Goal: Complete Application Form: Complete application form

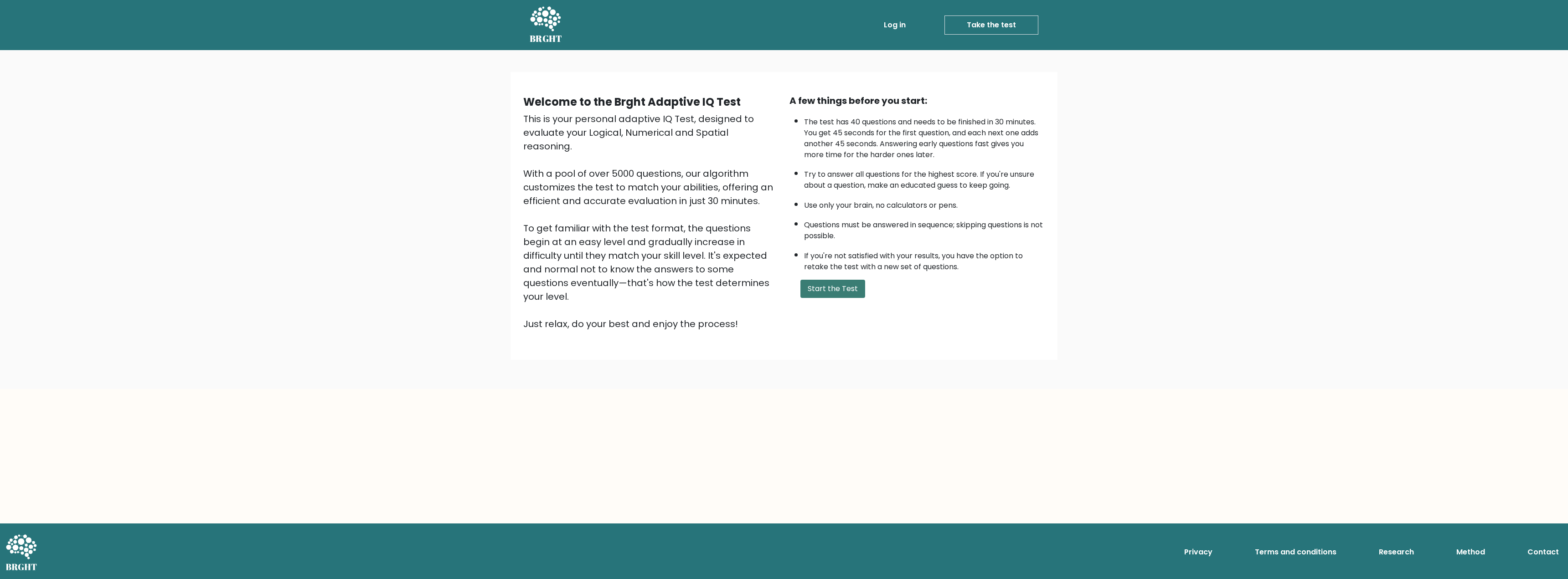
click at [847, 293] on button "Start the Test" at bounding box center [833, 289] width 65 height 18
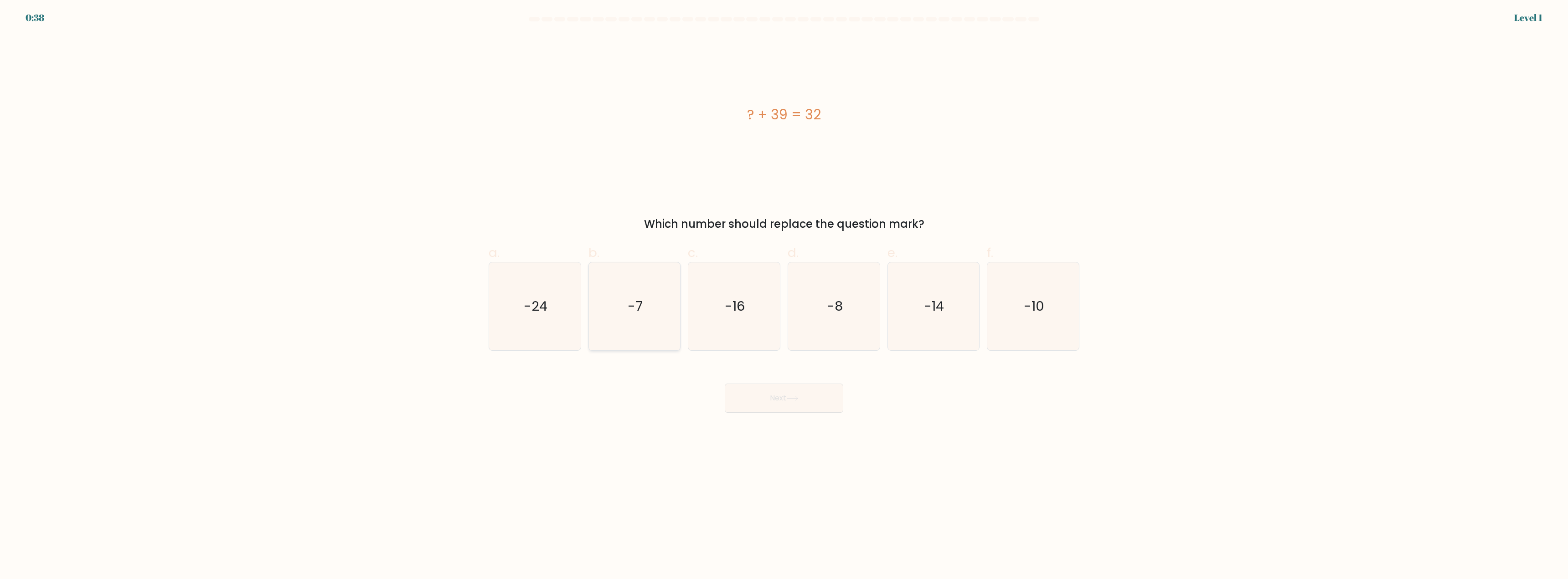
click at [631, 309] on text "-7" at bounding box center [636, 307] width 15 height 18
click at [784, 296] on input "b. -7" at bounding box center [784, 293] width 1 height 6
radio input "true"
click at [768, 395] on button "Next" at bounding box center [784, 398] width 118 height 29
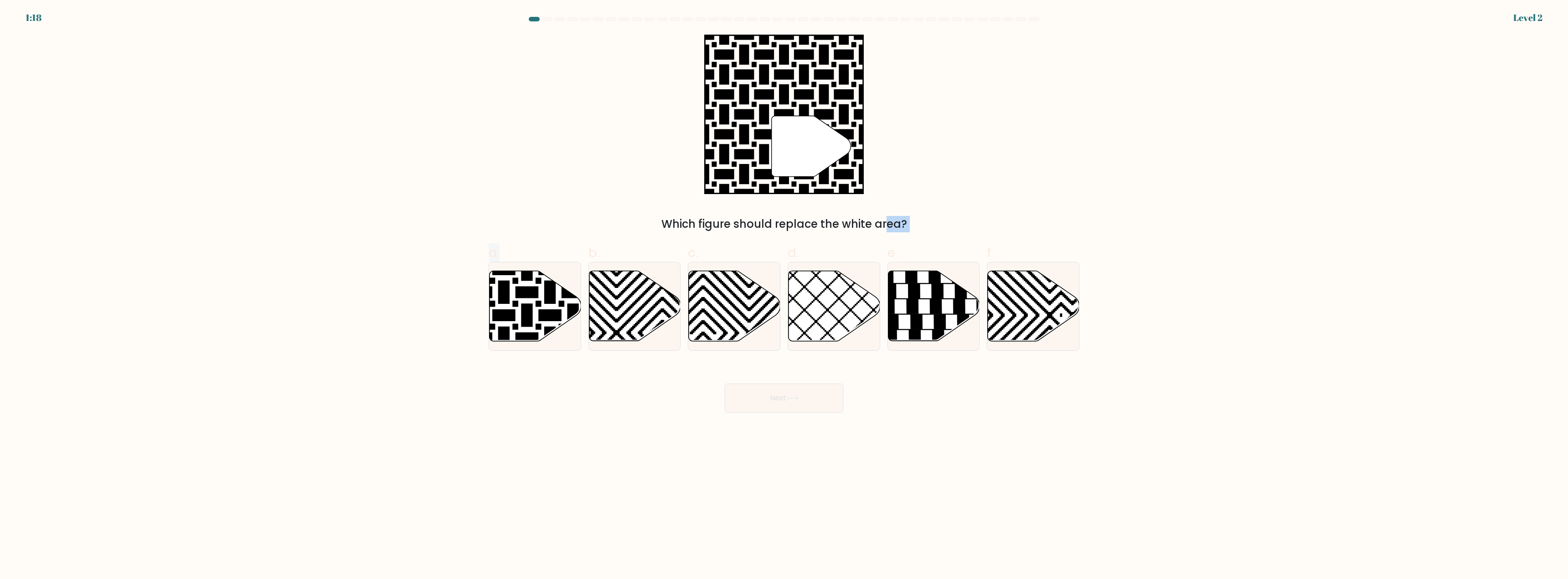
drag, startPoint x: 527, startPoint y: 307, endPoint x: 813, endPoint y: 227, distance: 297.0
click at [813, 227] on form "a." at bounding box center [784, 215] width 1568 height 396
click at [598, 238] on div "a. b. c. d." at bounding box center [784, 293] width 598 height 115
click at [507, 321] on icon at bounding box center [504, 270] width 185 height 185
click at [784, 296] on input "a." at bounding box center [784, 293] width 1 height 6
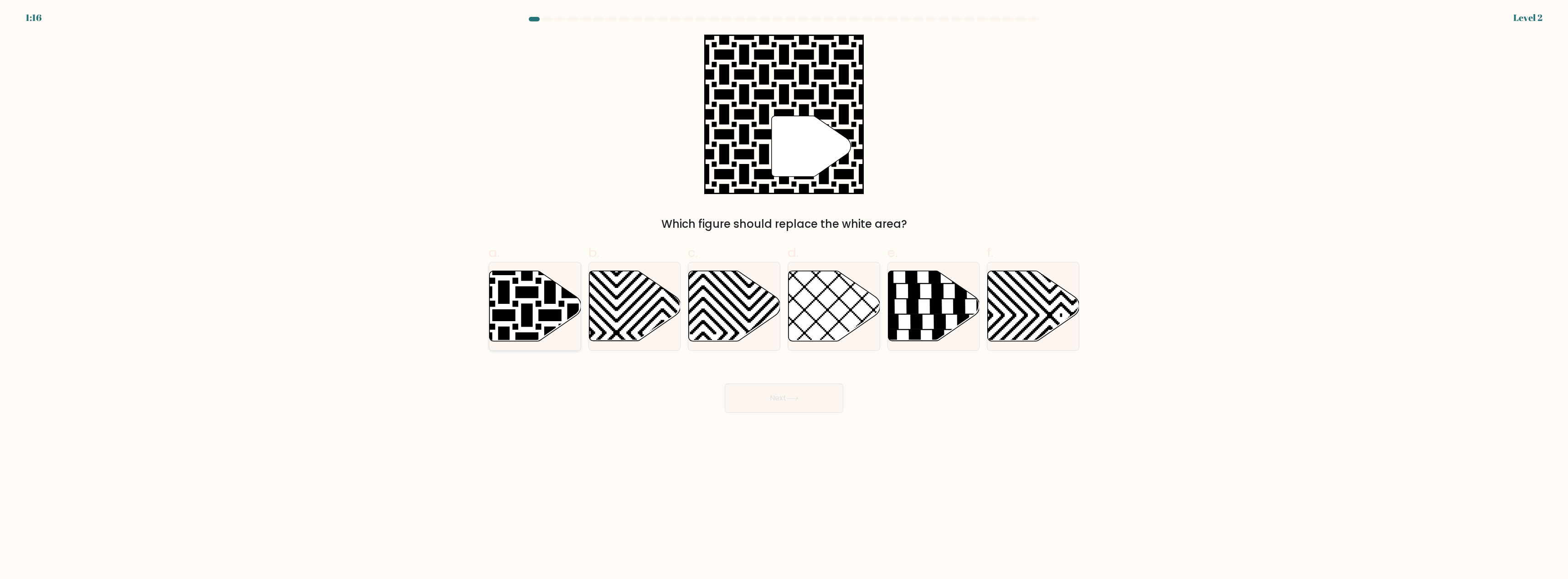
radio input "true"
click at [806, 407] on button "Next" at bounding box center [784, 398] width 118 height 29
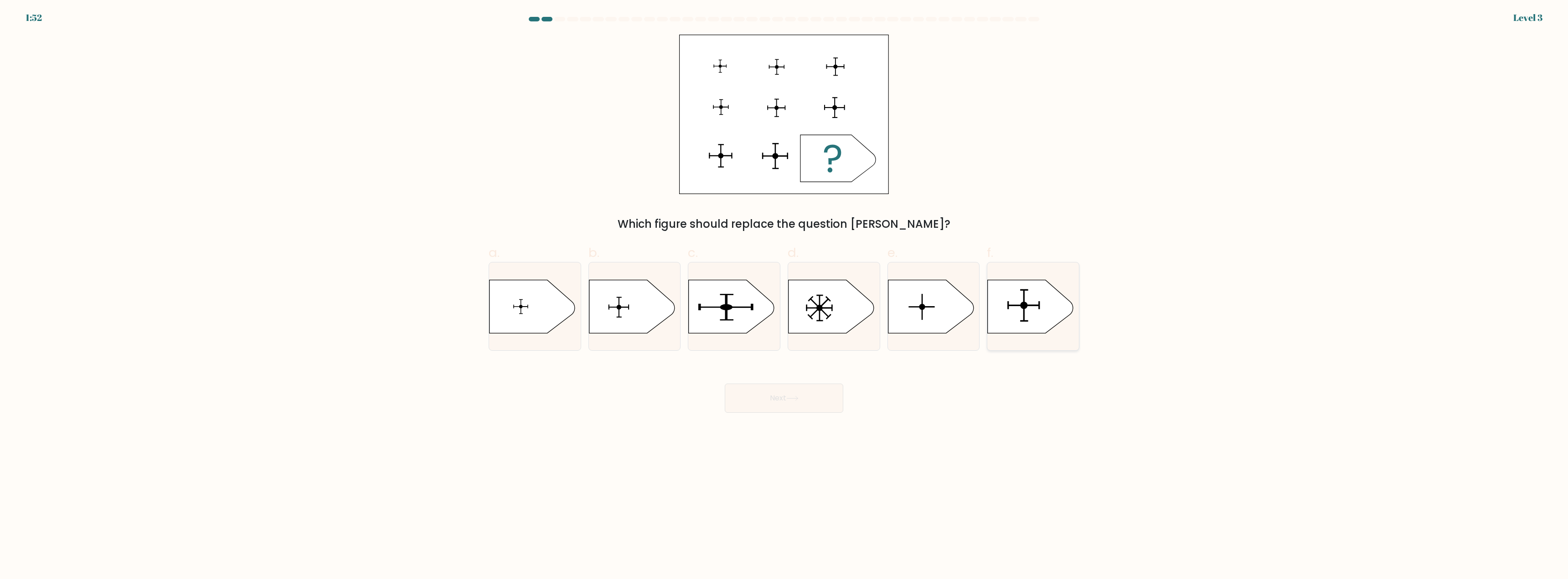
click at [1036, 326] on icon at bounding box center [1031, 306] width 86 height 53
click at [785, 296] on input "f." at bounding box center [784, 293] width 1 height 6
radio input "true"
click at [806, 395] on button "Next" at bounding box center [784, 398] width 118 height 29
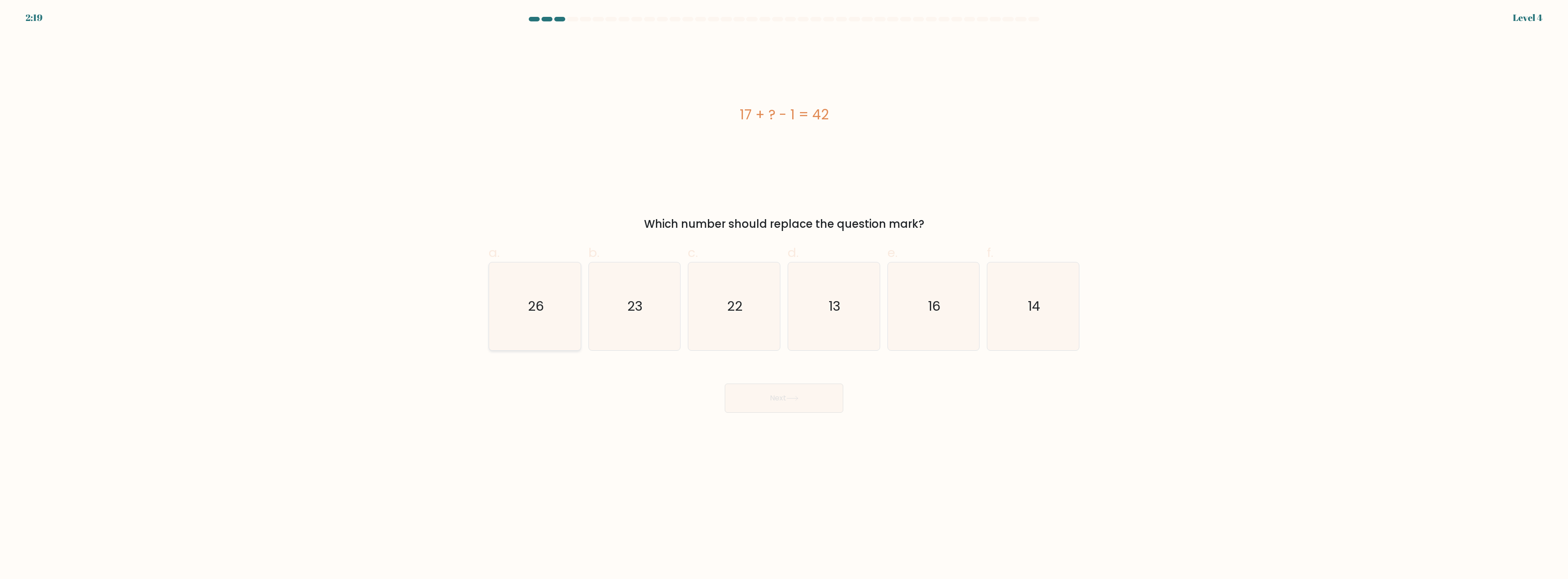
click at [544, 309] on icon "26" at bounding box center [535, 306] width 88 height 88
click at [784, 296] on input "a. 26" at bounding box center [784, 293] width 1 height 6
radio input "true"
click at [798, 399] on icon at bounding box center [792, 398] width 11 height 4
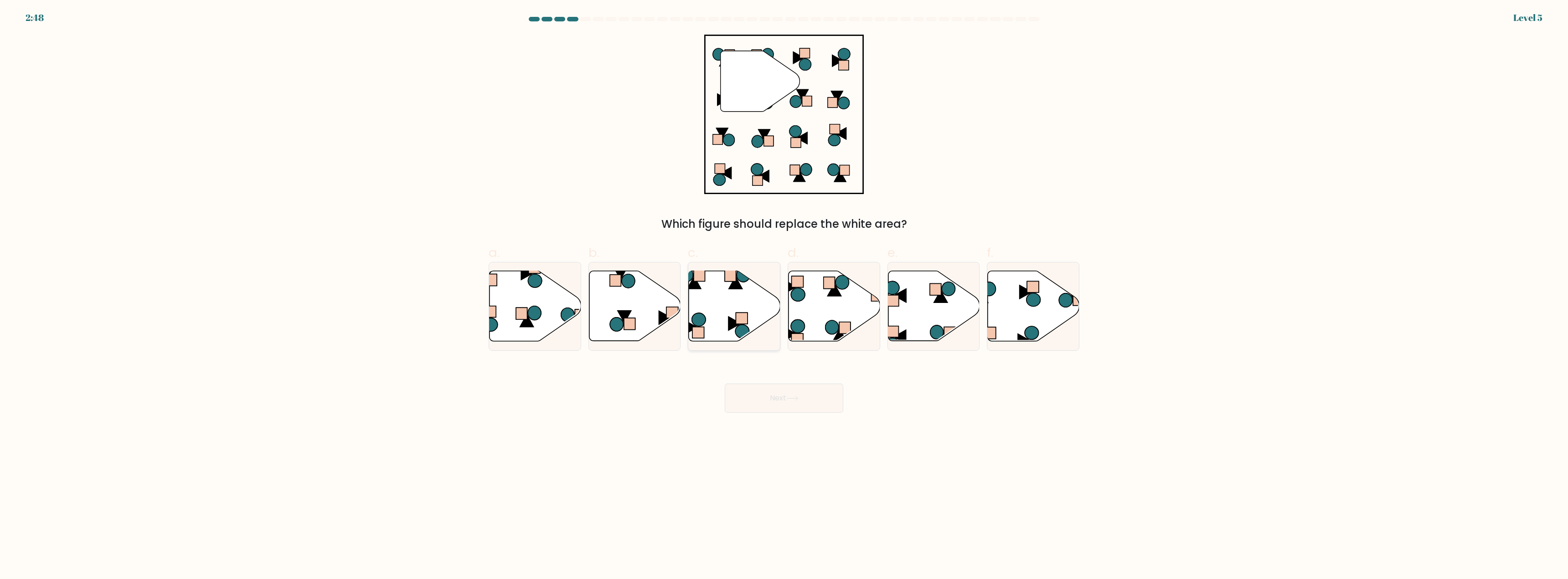
click at [731, 299] on icon at bounding box center [734, 306] width 92 height 70
click at [784, 296] on input "c." at bounding box center [784, 293] width 1 height 6
radio input "true"
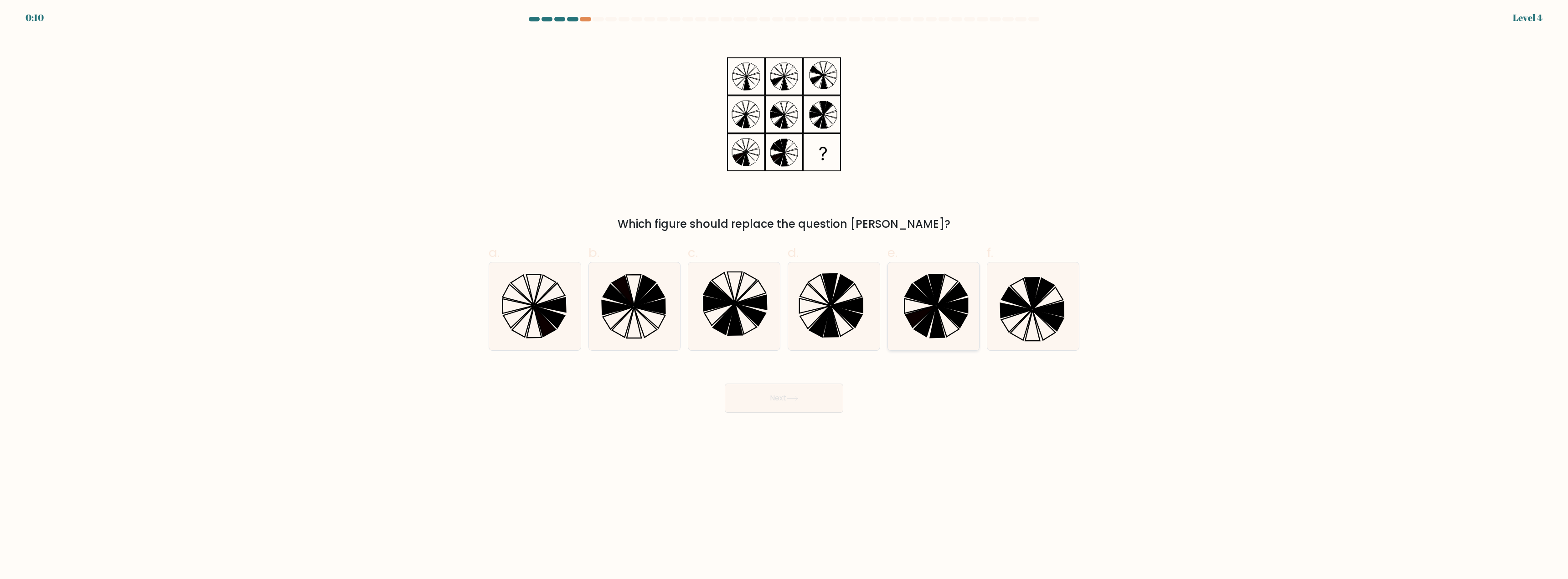
click at [935, 325] on icon at bounding box center [938, 322] width 15 height 31
click at [785, 296] on input "e." at bounding box center [784, 293] width 1 height 6
radio input "true"
click at [827, 392] on button "Next" at bounding box center [784, 398] width 118 height 29
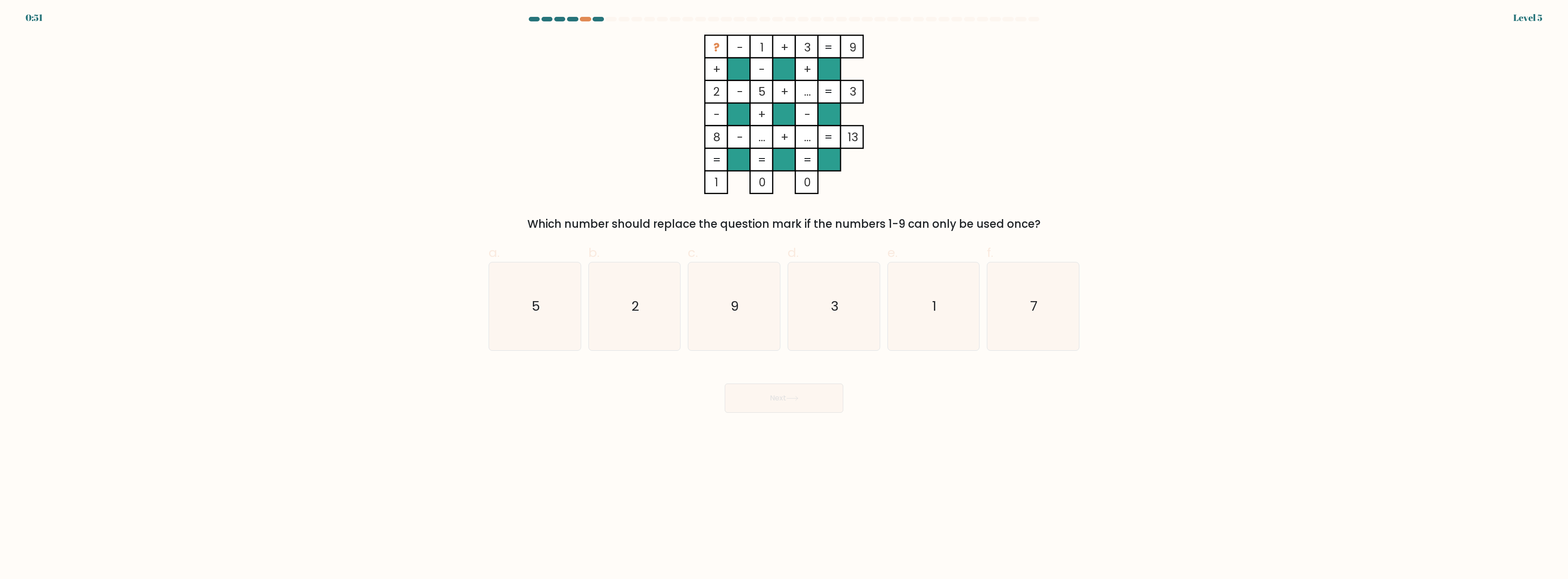
click at [588, 27] on form at bounding box center [784, 215] width 1568 height 396
click at [586, 22] on div at bounding box center [784, 21] width 602 height 8
click at [586, 16] on div "0:51 Level 5" at bounding box center [784, 12] width 1568 height 24
click at [586, 18] on div at bounding box center [585, 19] width 11 height 5
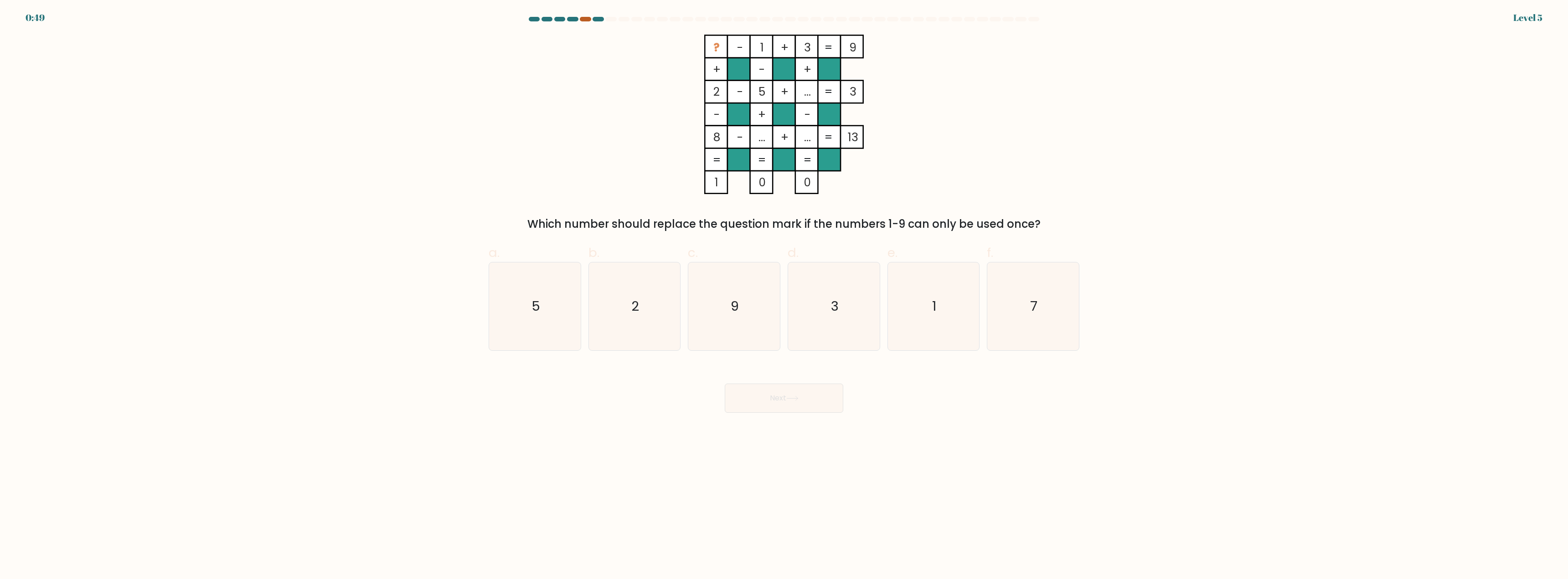
click at [586, 18] on div at bounding box center [585, 19] width 11 height 5
click at [1026, 304] on icon "7" at bounding box center [1033, 306] width 88 height 88
click at [785, 296] on input "f. 7" at bounding box center [784, 293] width 1 height 6
radio input "true"
click at [807, 390] on button "Next" at bounding box center [784, 398] width 118 height 29
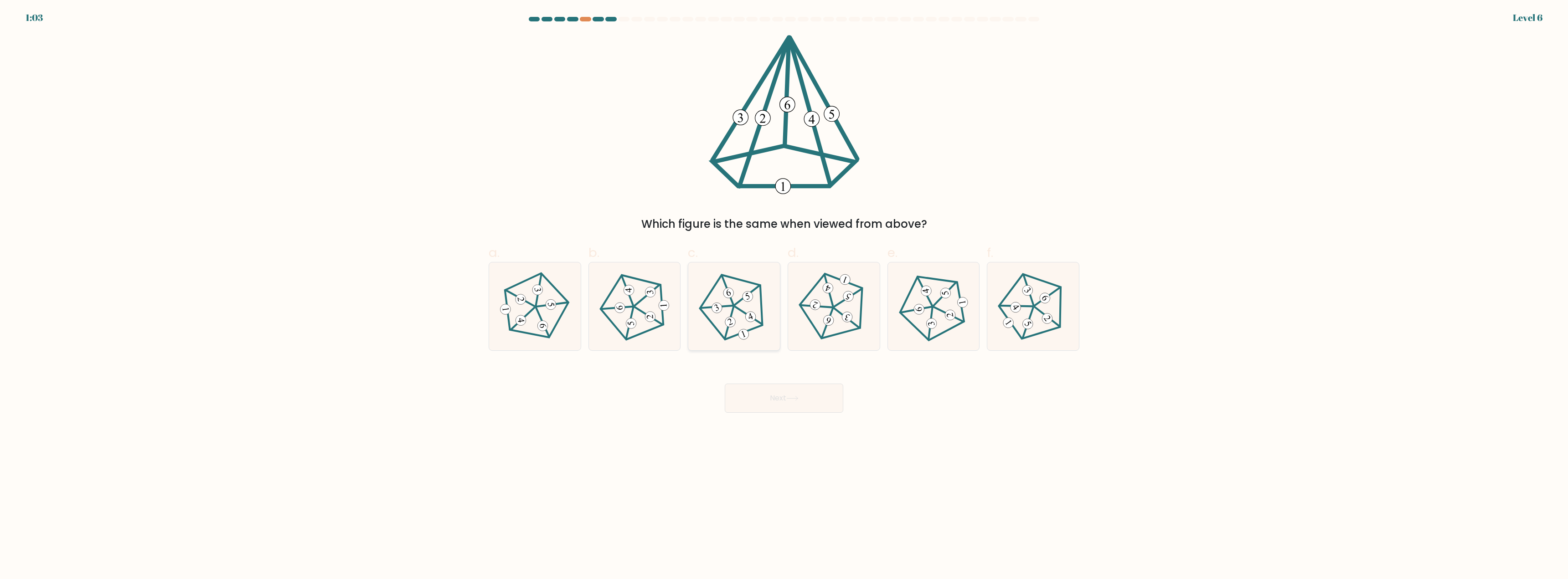
click at [730, 325] on 633 at bounding box center [730, 322] width 13 height 13
click at [784, 296] on input "c." at bounding box center [784, 293] width 1 height 6
radio input "true"
click at [779, 397] on button "Next" at bounding box center [784, 398] width 118 height 29
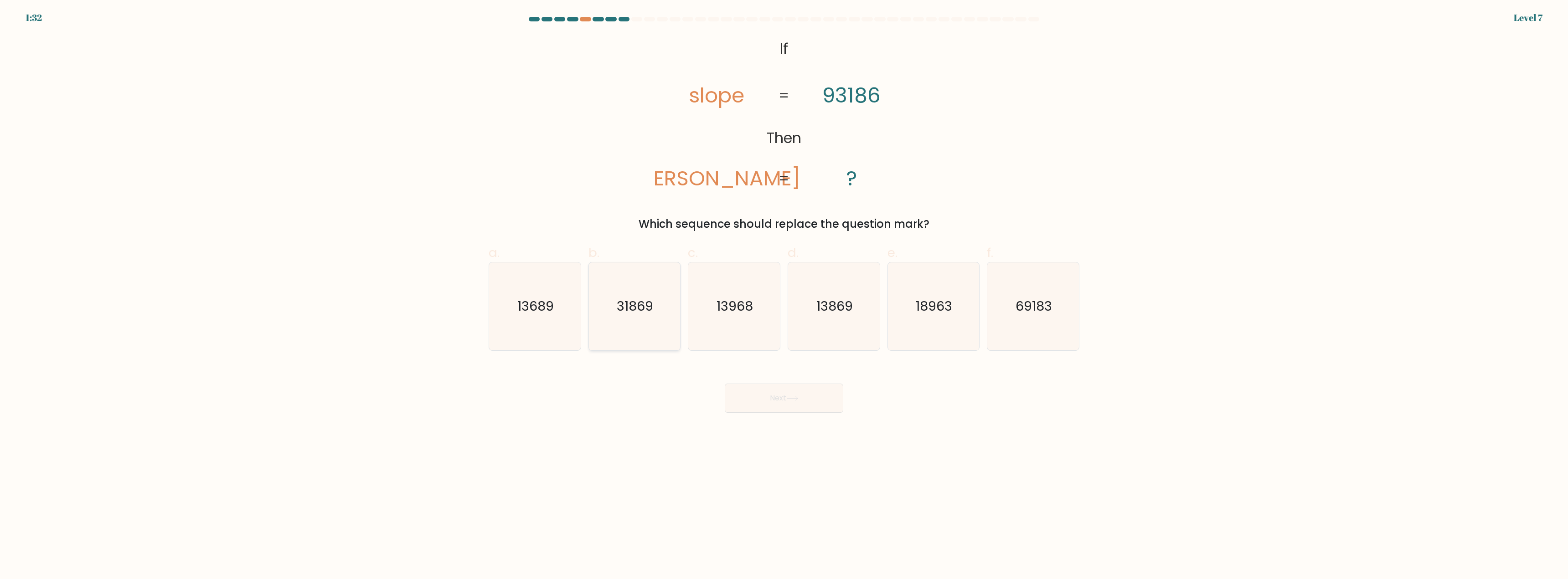
click at [620, 333] on icon "31869" at bounding box center [634, 306] width 88 height 88
click at [784, 296] on input "b. 31869" at bounding box center [784, 293] width 1 height 6
radio input "true"
click at [836, 419] on body "1:31 Level 7 If" at bounding box center [784, 290] width 1568 height 579
click at [832, 411] on button "Next" at bounding box center [784, 398] width 118 height 29
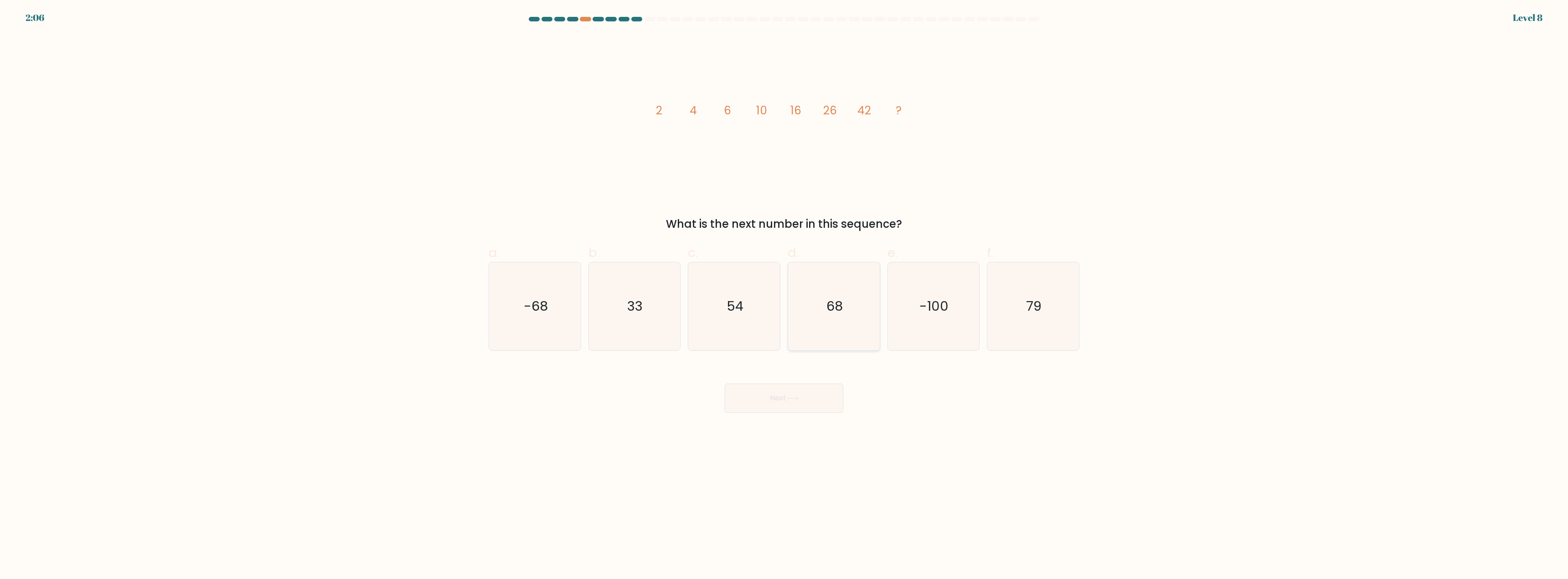
click at [803, 298] on icon "68" at bounding box center [834, 306] width 88 height 88
click at [785, 296] on input "d. 68" at bounding box center [784, 293] width 1 height 6
radio input "true"
click at [811, 408] on button "Next" at bounding box center [784, 398] width 118 height 29
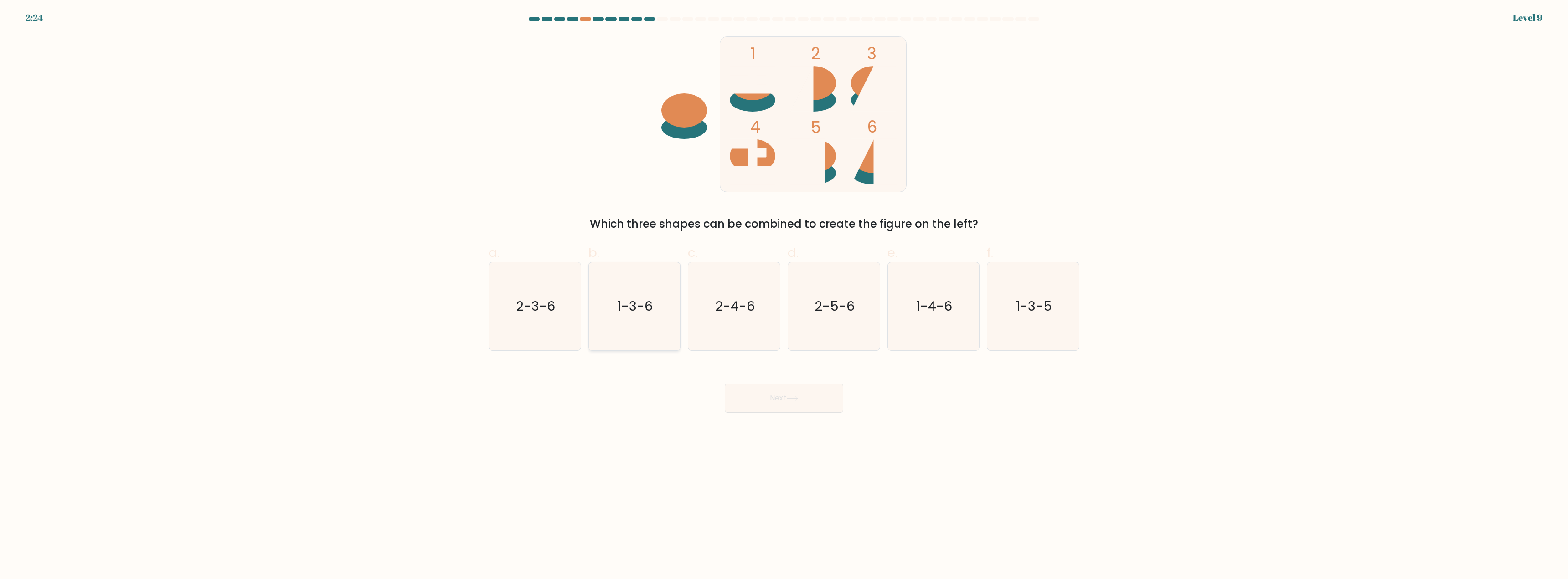
click at [642, 313] on text "1-3-6" at bounding box center [635, 307] width 36 height 18
click at [784, 296] on input "b. 1-3-6" at bounding box center [784, 293] width 1 height 6
radio input "true"
click at [767, 396] on button "Next" at bounding box center [784, 398] width 118 height 29
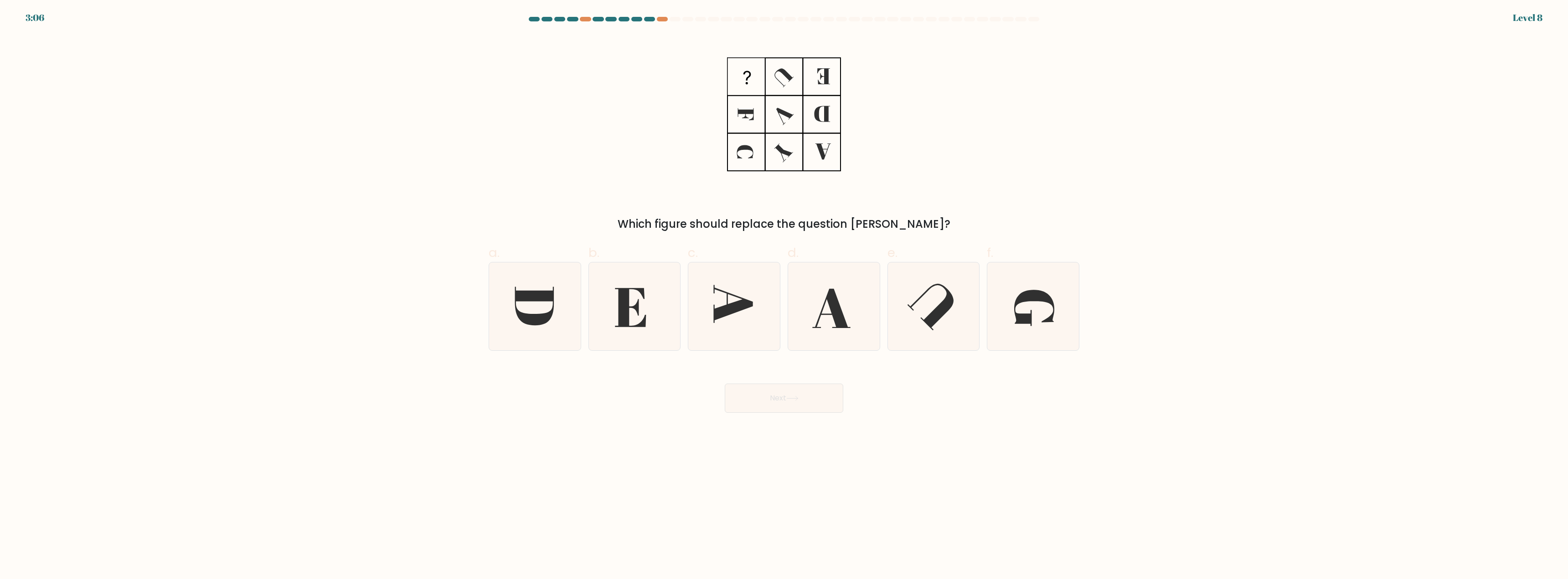
click at [663, 16] on div "3:06 Level 8" at bounding box center [784, 12] width 1568 height 24
click at [664, 21] on div at bounding box center [663, 19] width 11 height 5
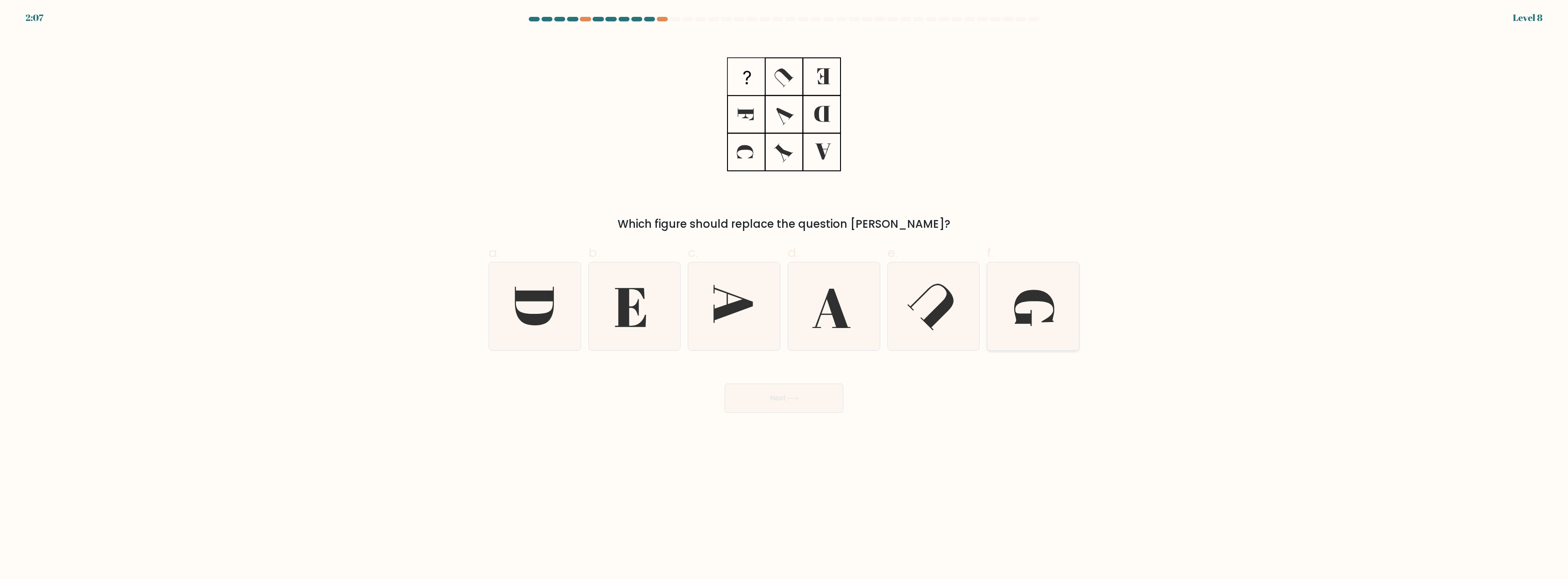
click at [1049, 315] on icon at bounding box center [1033, 306] width 88 height 88
click at [785, 296] on input "f." at bounding box center [784, 293] width 1 height 6
radio input "true"
click at [768, 396] on button "Next" at bounding box center [784, 398] width 118 height 29
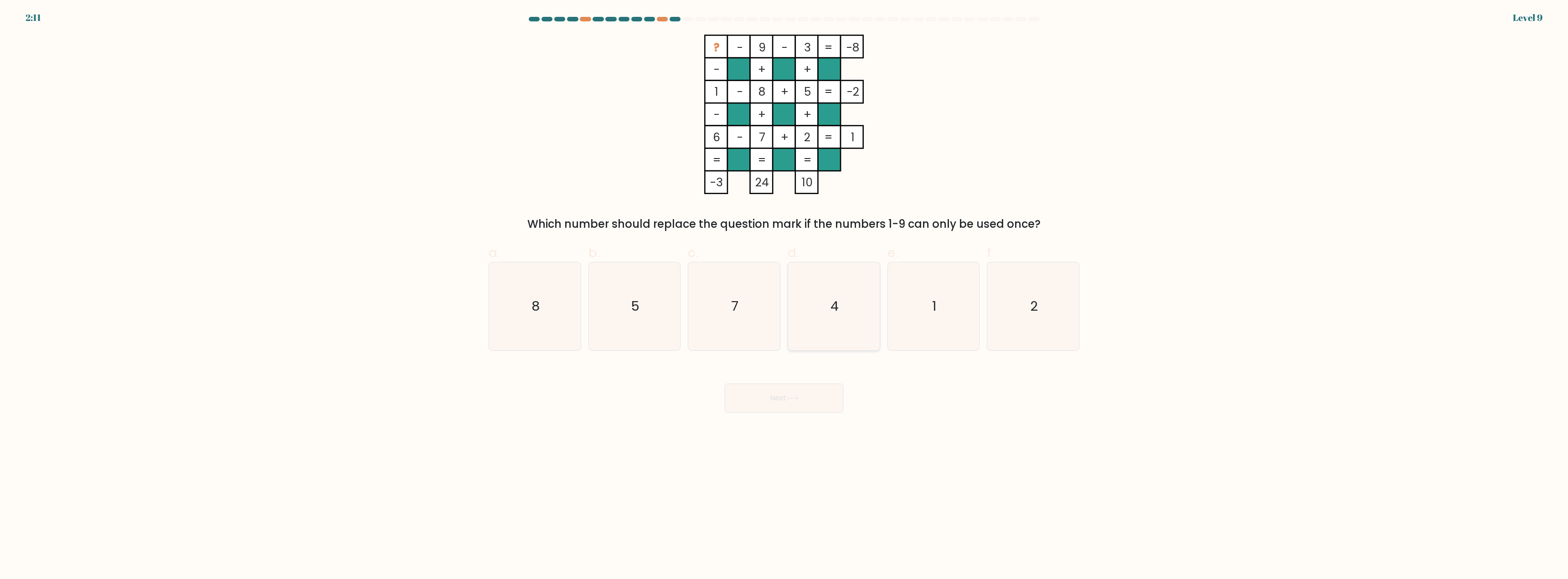
click at [850, 321] on icon "4" at bounding box center [834, 306] width 88 height 88
click at [785, 296] on input "d. 4" at bounding box center [784, 293] width 1 height 6
radio input "true"
click at [811, 388] on button "Next" at bounding box center [784, 398] width 118 height 29
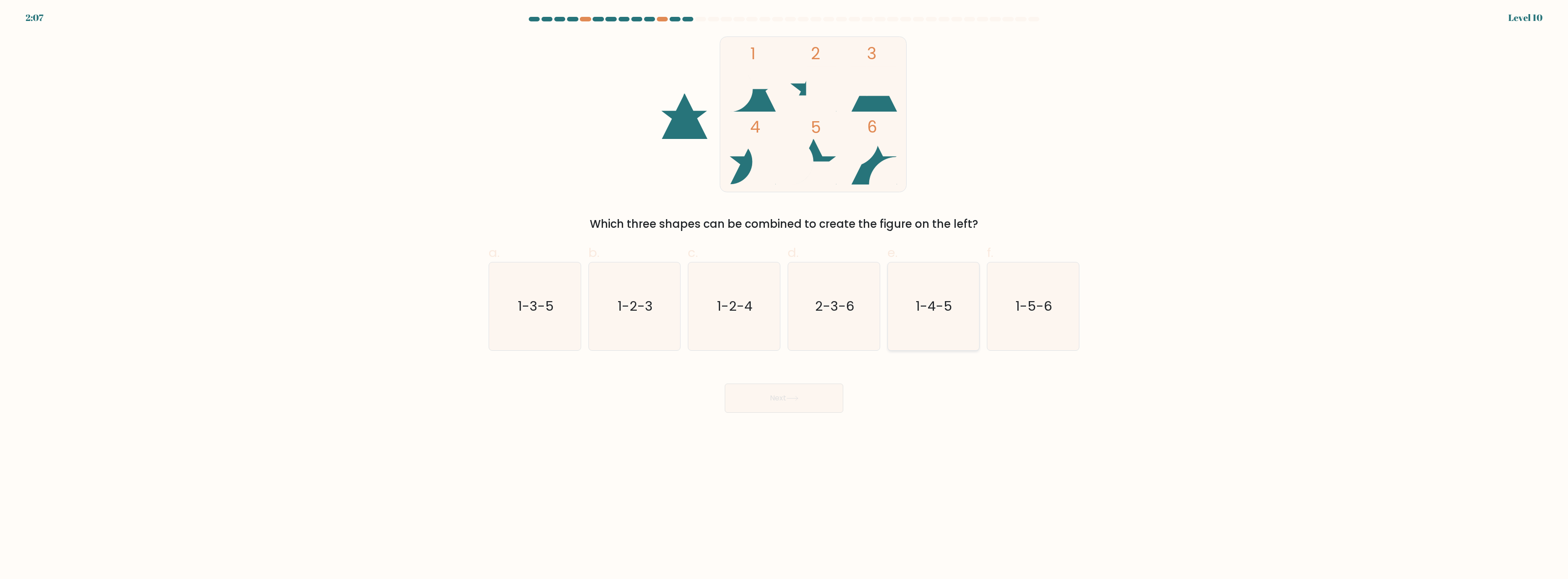
click at [914, 313] on icon "1-4-5" at bounding box center [933, 306] width 88 height 88
click at [785, 296] on input "e. 1-4-5" at bounding box center [784, 293] width 1 height 6
radio input "true"
click at [791, 406] on button "Next" at bounding box center [784, 398] width 118 height 29
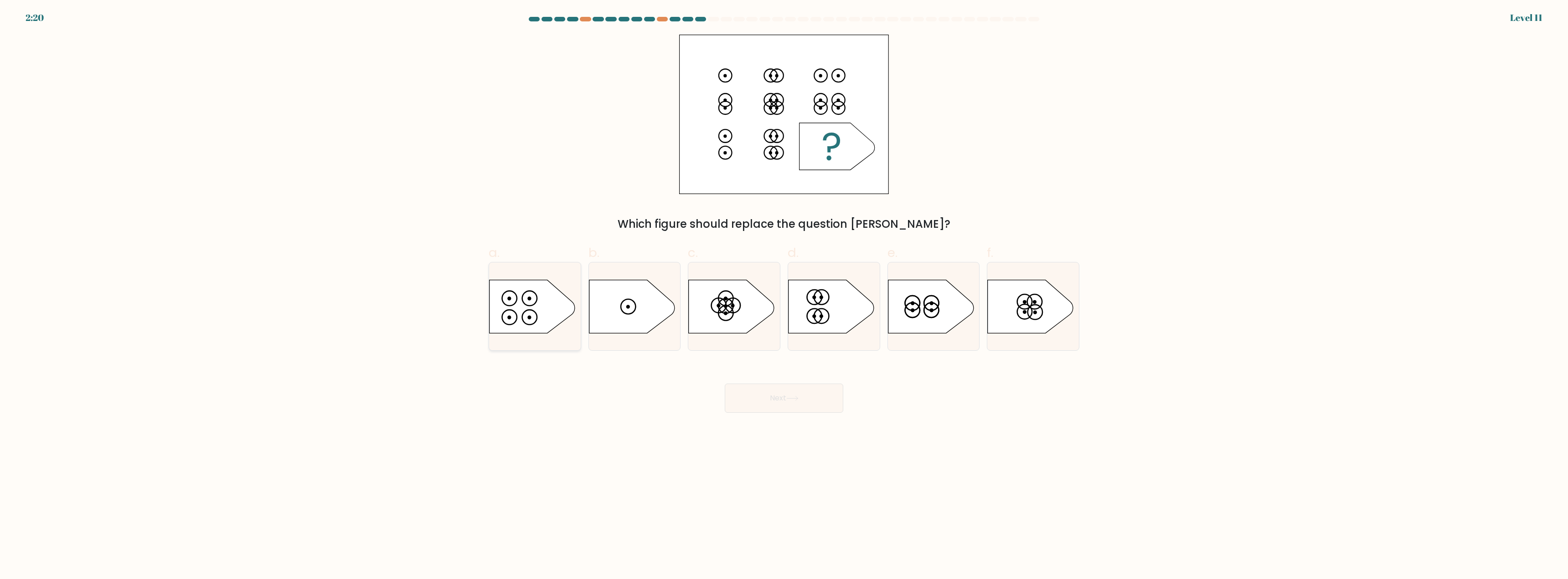
click at [544, 310] on icon at bounding box center [533, 306] width 86 height 53
click at [784, 296] on input "a." at bounding box center [784, 293] width 1 height 6
radio input "true"
click at [821, 397] on button "Next" at bounding box center [784, 398] width 118 height 29
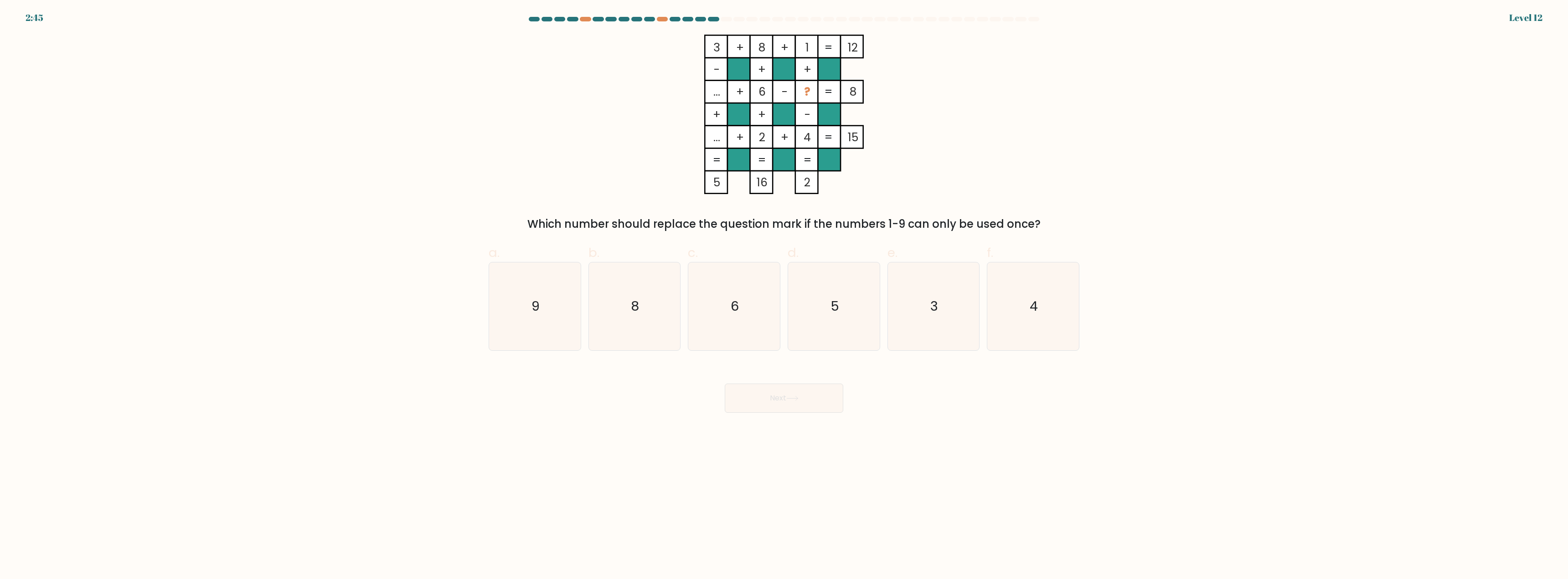
click at [825, 254] on label "d. 5" at bounding box center [834, 297] width 92 height 108
click at [785, 290] on input "d. 5" at bounding box center [784, 293] width 1 height 6
radio input "true"
click at [817, 391] on button "Next" at bounding box center [784, 398] width 118 height 29
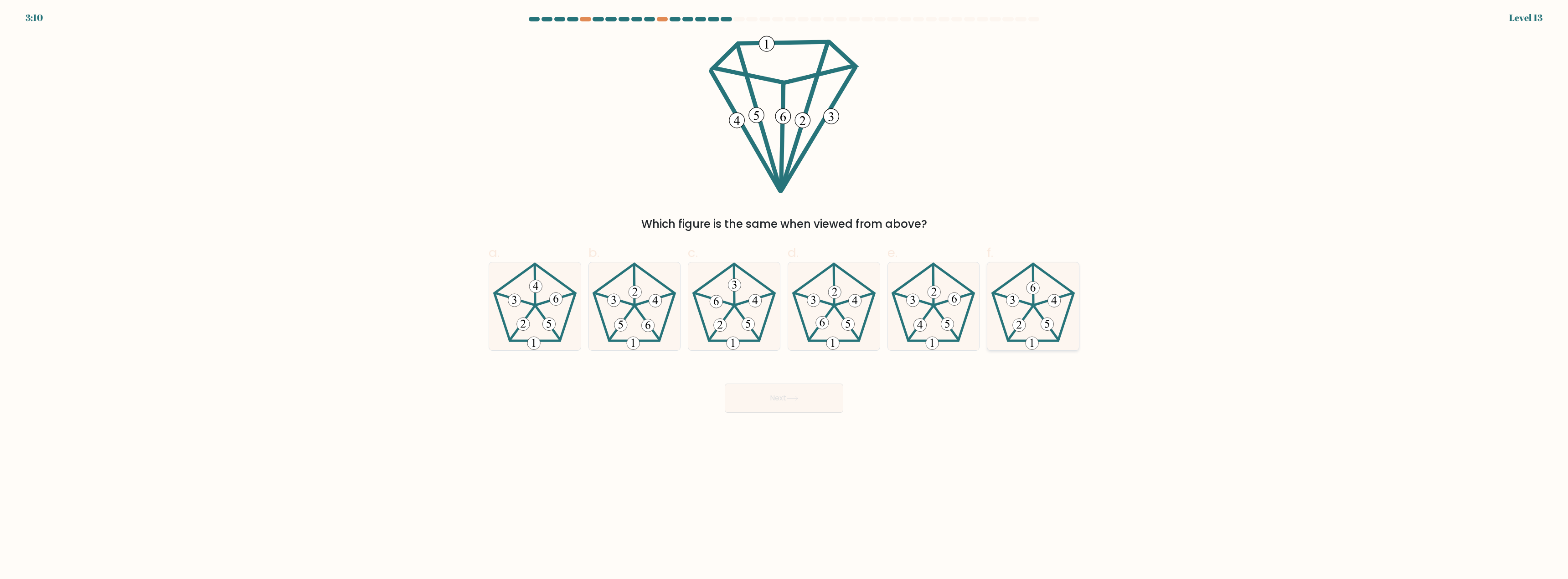
click at [1043, 332] on icon at bounding box center [1033, 306] width 88 height 88
click at [785, 296] on input "f." at bounding box center [784, 293] width 1 height 6
radio input "true"
click at [824, 390] on button "Next" at bounding box center [784, 398] width 118 height 29
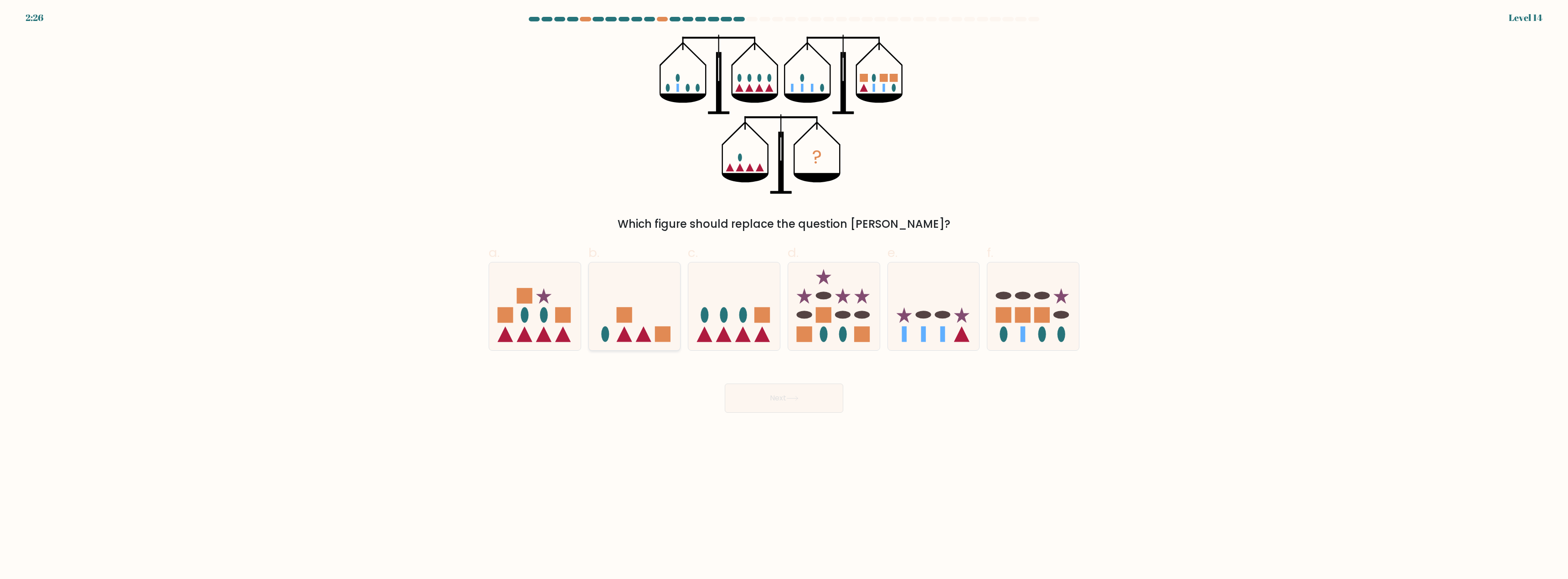
click at [660, 341] on rect at bounding box center [663, 334] width 15 height 15
click at [784, 296] on input "b." at bounding box center [784, 293] width 1 height 6
radio input "true"
click at [817, 400] on button "Next" at bounding box center [784, 398] width 118 height 29
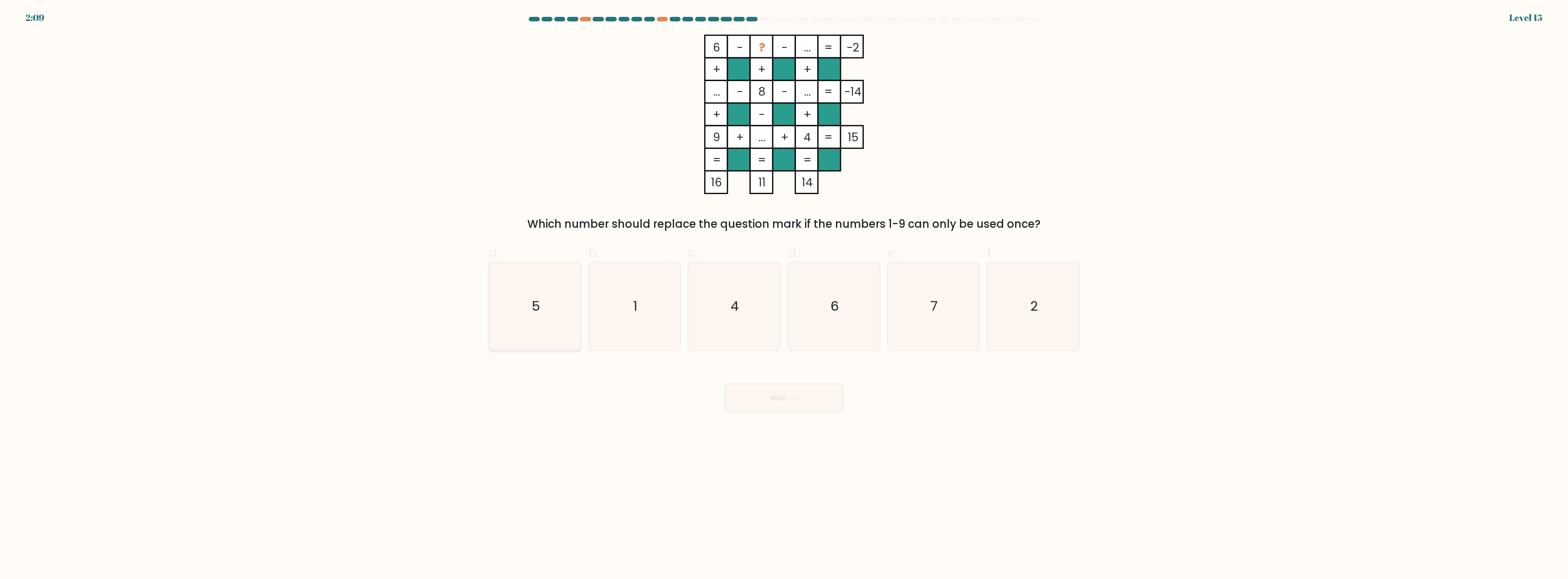
click at [517, 306] on icon "5" at bounding box center [535, 306] width 88 height 88
click at [784, 296] on input "a. 5" at bounding box center [784, 293] width 1 height 6
radio input "true"
click at [831, 399] on button "Next" at bounding box center [784, 398] width 118 height 29
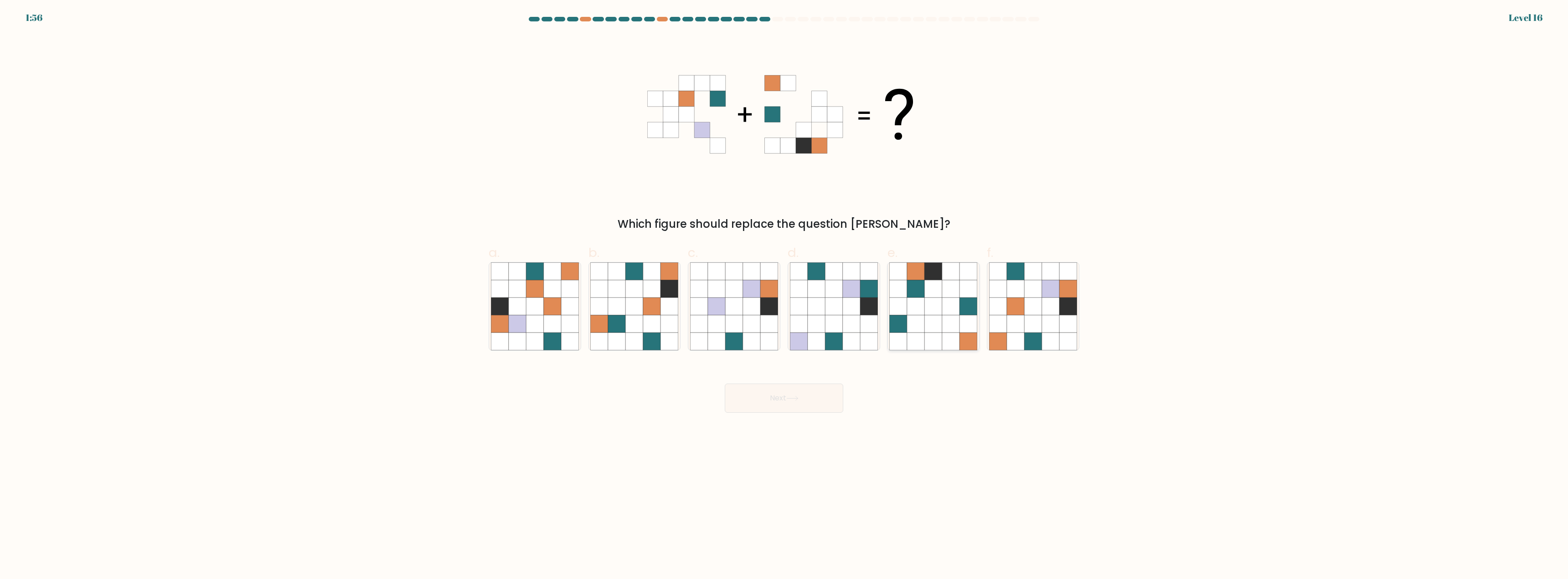
click at [931, 296] on icon at bounding box center [934, 289] width 18 height 18
click at [785, 296] on input "e." at bounding box center [784, 293] width 1 height 6
radio input "true"
click at [779, 405] on button "Next" at bounding box center [784, 398] width 118 height 29
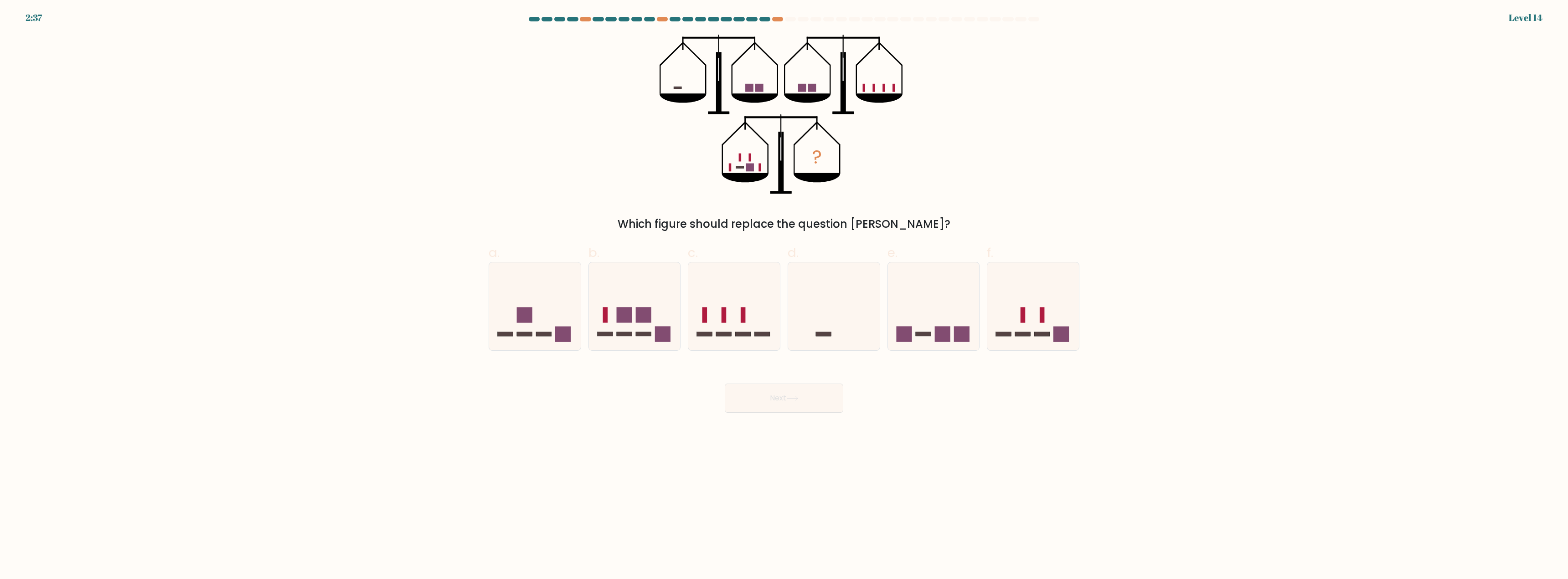
click at [778, 21] on div at bounding box center [784, 21] width 602 height 8
click at [778, 20] on div at bounding box center [778, 19] width 11 height 5
click at [931, 309] on icon at bounding box center [934, 306] width 92 height 76
click at [785, 296] on input "e." at bounding box center [784, 293] width 1 height 6
radio input "true"
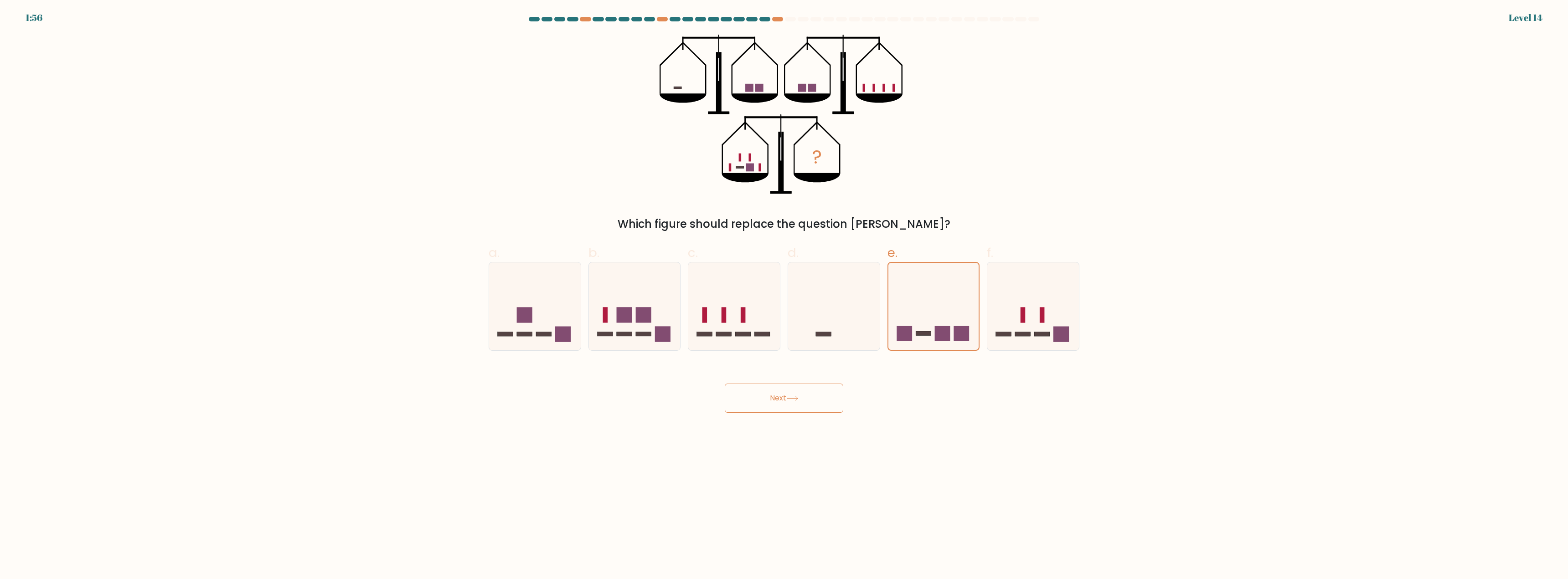
click at [769, 402] on button "Next" at bounding box center [784, 398] width 118 height 29
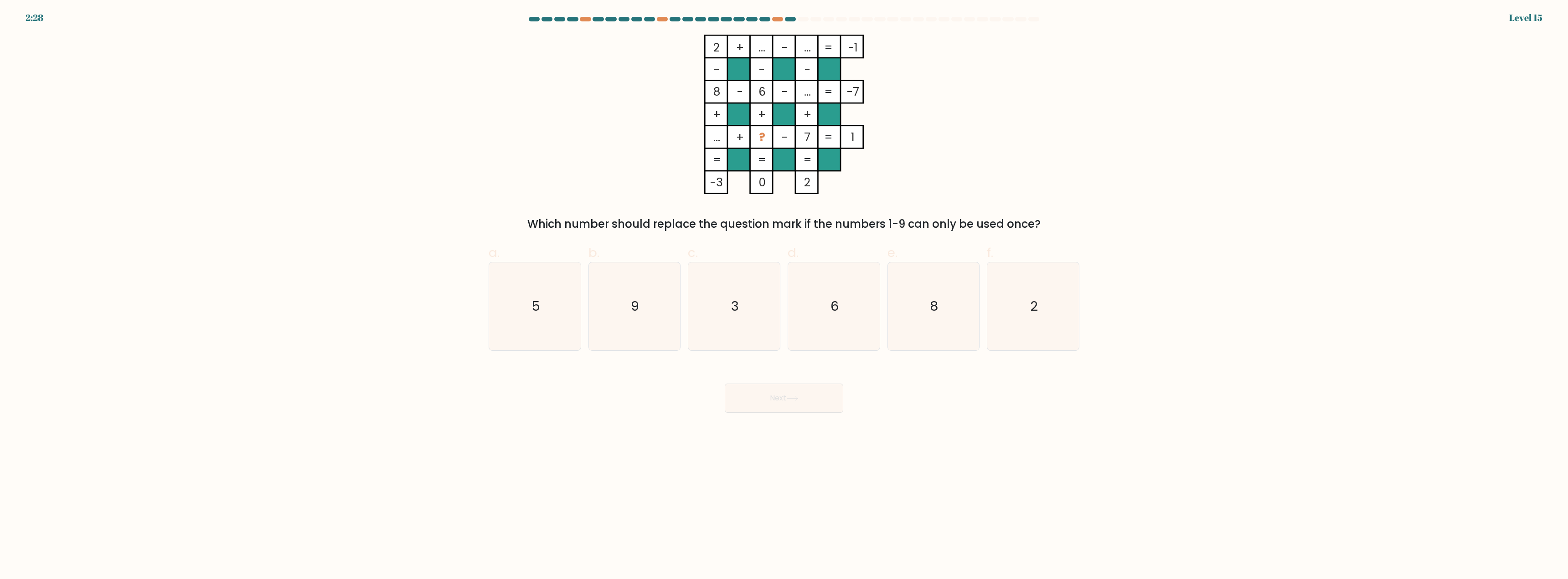
click at [731, 237] on div "a. 5 b. 9 c. 3 d." at bounding box center [784, 293] width 598 height 115
click at [33, 15] on div "2:26" at bounding box center [34, 18] width 18 height 14
click at [1524, 34] on form at bounding box center [784, 215] width 1568 height 396
click at [1043, 291] on icon "2" at bounding box center [1033, 306] width 88 height 88
click at [785, 291] on input "f. 2" at bounding box center [784, 293] width 1 height 6
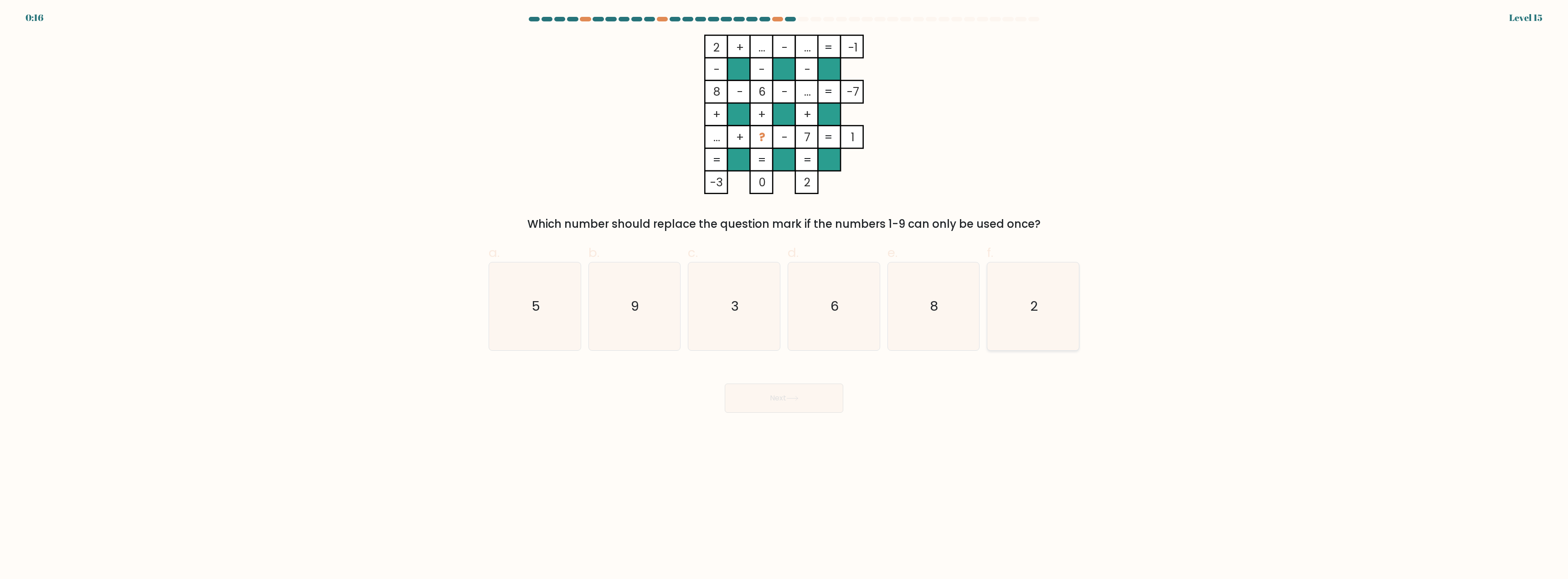
radio input "true"
click at [779, 391] on button "Next" at bounding box center [784, 398] width 118 height 29
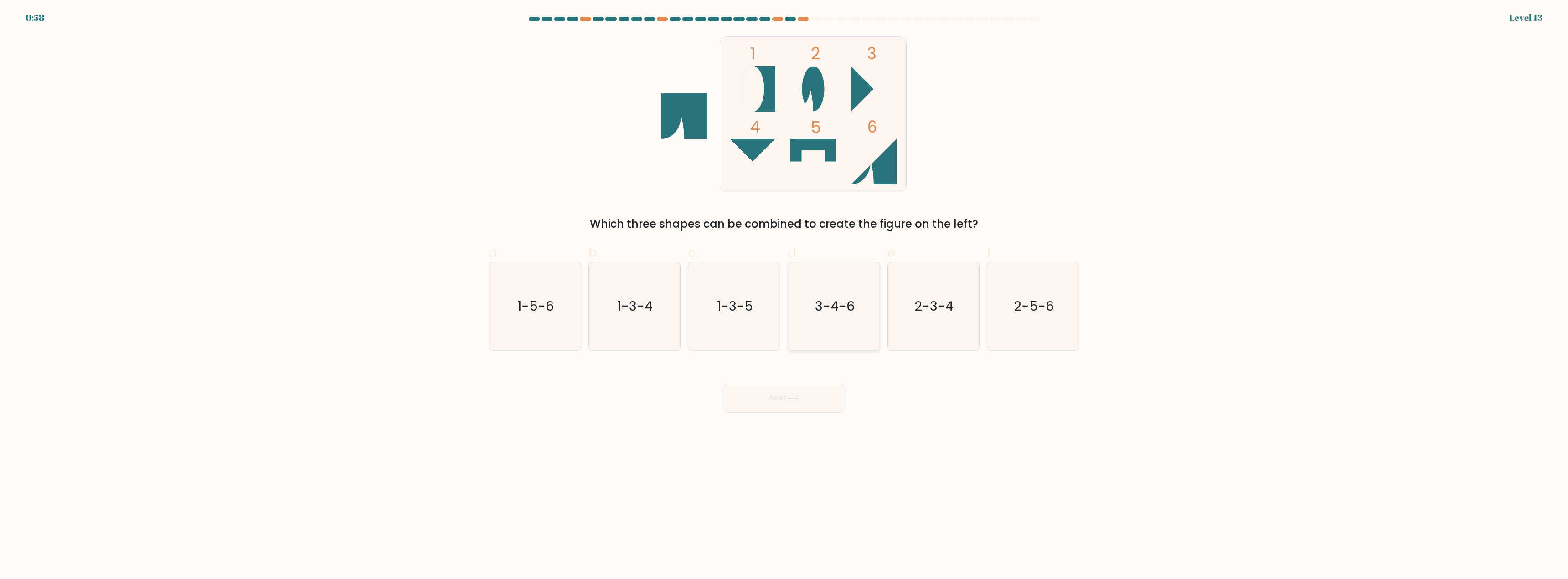
click at [816, 328] on icon "3-4-6" at bounding box center [834, 306] width 88 height 88
click at [785, 296] on input "d. 3-4-6" at bounding box center [784, 293] width 1 height 6
radio input "true"
click at [805, 399] on button "Next" at bounding box center [784, 398] width 118 height 29
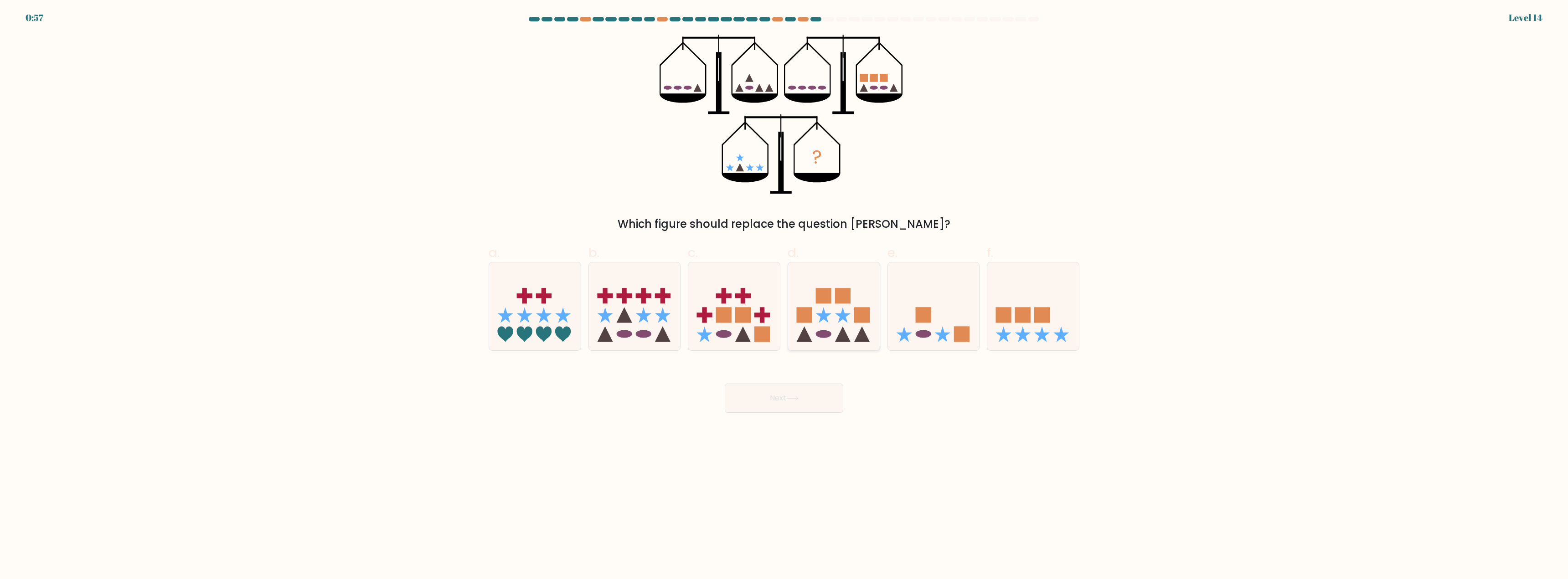
click at [863, 336] on icon at bounding box center [862, 334] width 15 height 15
click at [785, 296] on input "d." at bounding box center [784, 293] width 1 height 6
radio input "true"
click at [777, 422] on body "1:42 Level 14" at bounding box center [784, 290] width 1568 height 579
click at [782, 413] on body "1:42 Level 14" at bounding box center [784, 290] width 1568 height 579
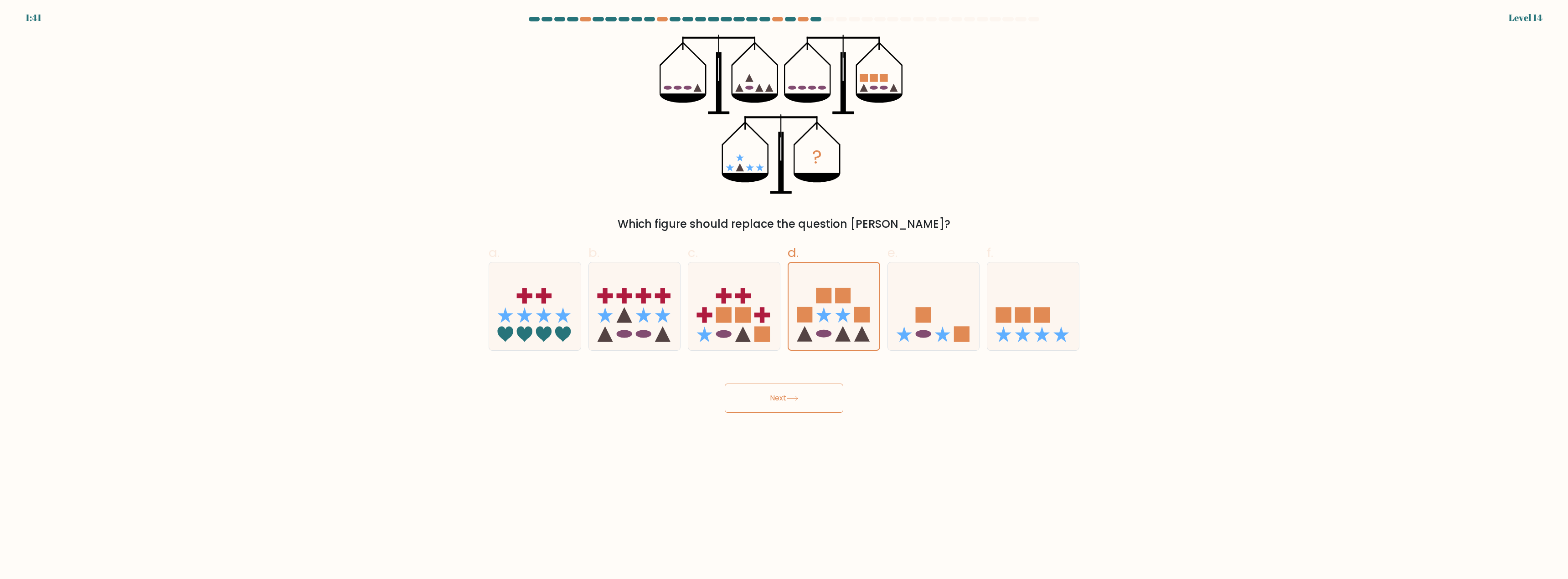
click at [783, 409] on button "Next" at bounding box center [784, 398] width 118 height 29
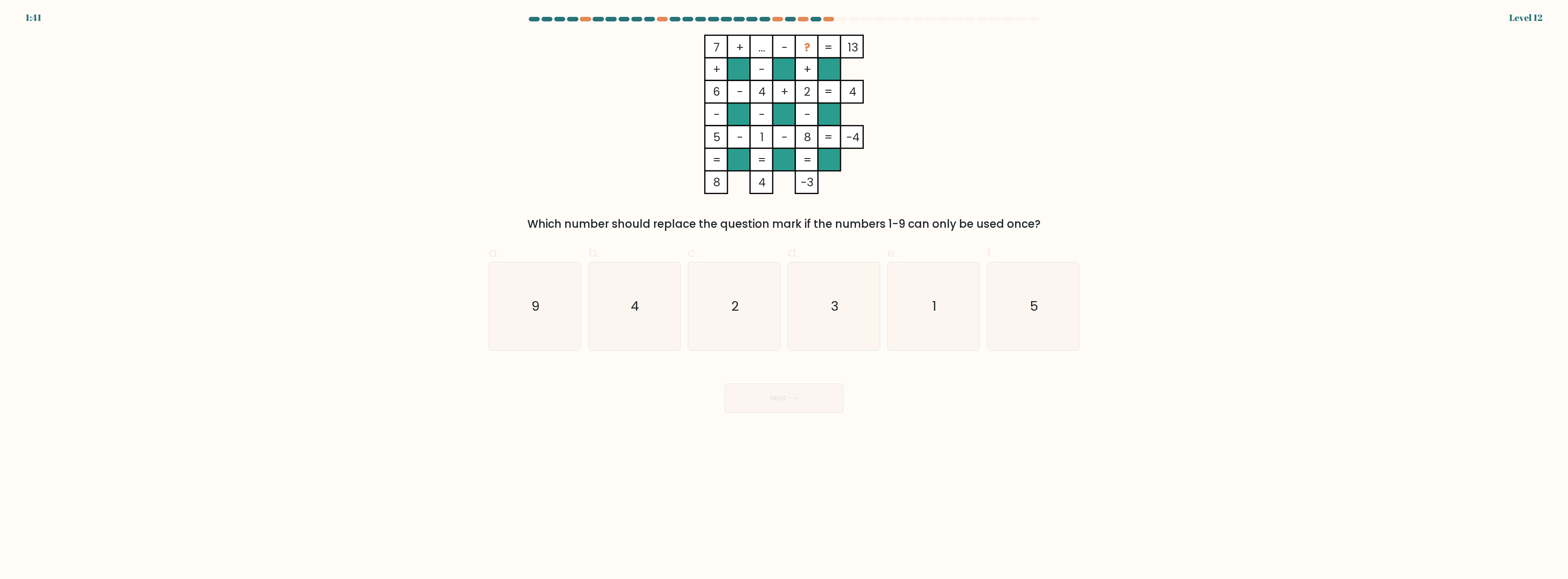
click at [828, 260] on label "d. 3" at bounding box center [834, 297] width 92 height 108
click at [785, 290] on input "d. 3" at bounding box center [784, 293] width 1 height 6
radio input "true"
click at [808, 396] on button "Next" at bounding box center [784, 398] width 118 height 29
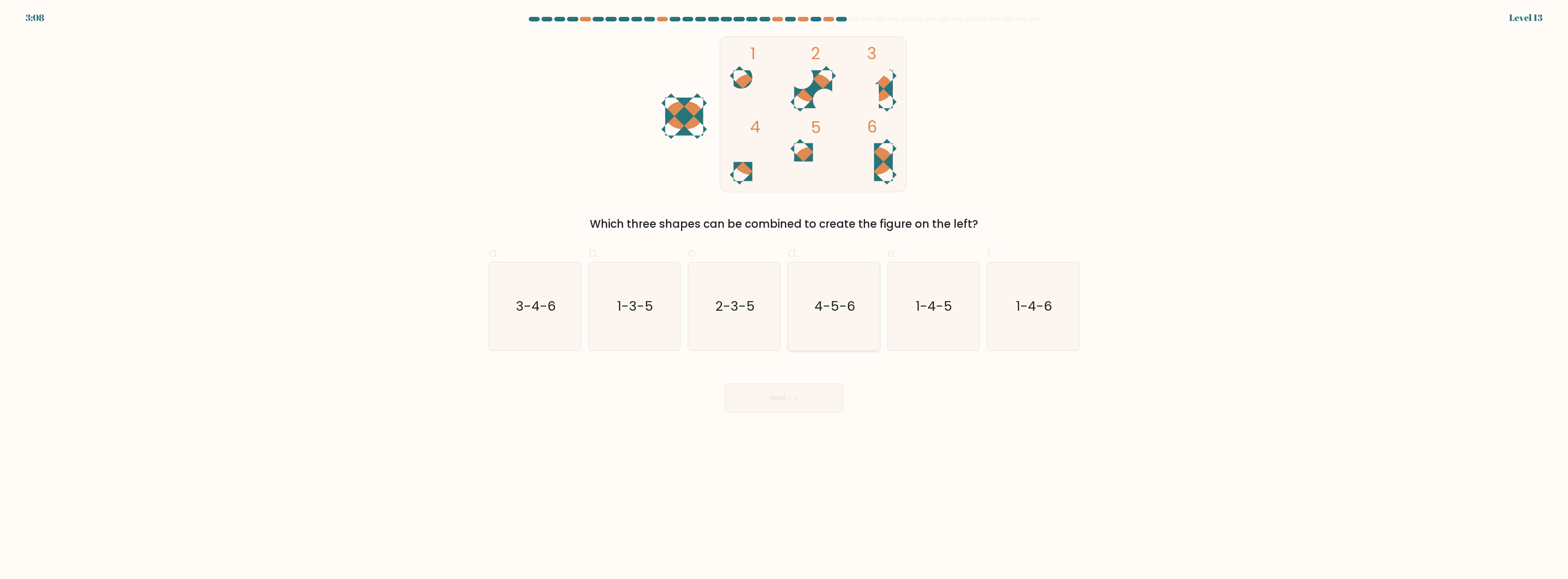
click at [826, 328] on icon "4-5-6" at bounding box center [834, 306] width 88 height 88
click at [785, 296] on input "d. 4-5-6" at bounding box center [784, 293] width 1 height 6
radio input "true"
click at [814, 402] on button "Next" at bounding box center [784, 398] width 118 height 29
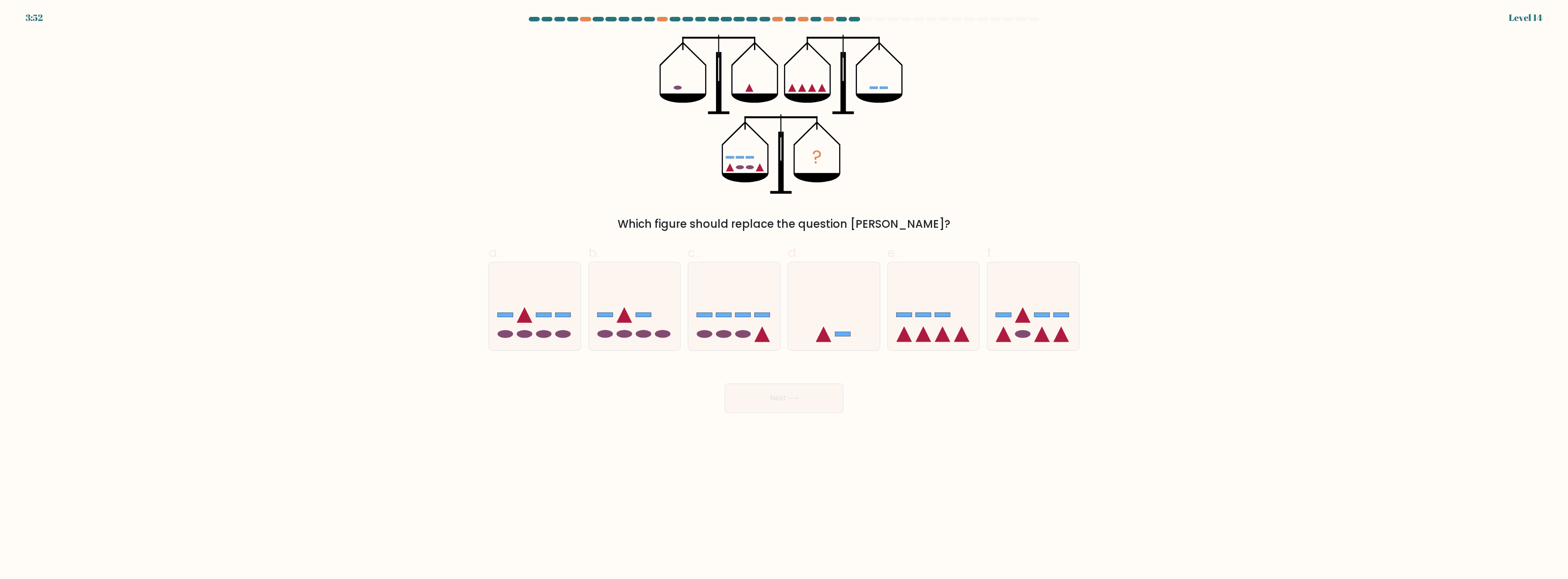
click at [835, 328] on icon at bounding box center [834, 306] width 92 height 76
click at [785, 296] on input "d." at bounding box center [784, 293] width 1 height 6
radio input "true"
click at [813, 397] on button "Next" at bounding box center [784, 398] width 118 height 29
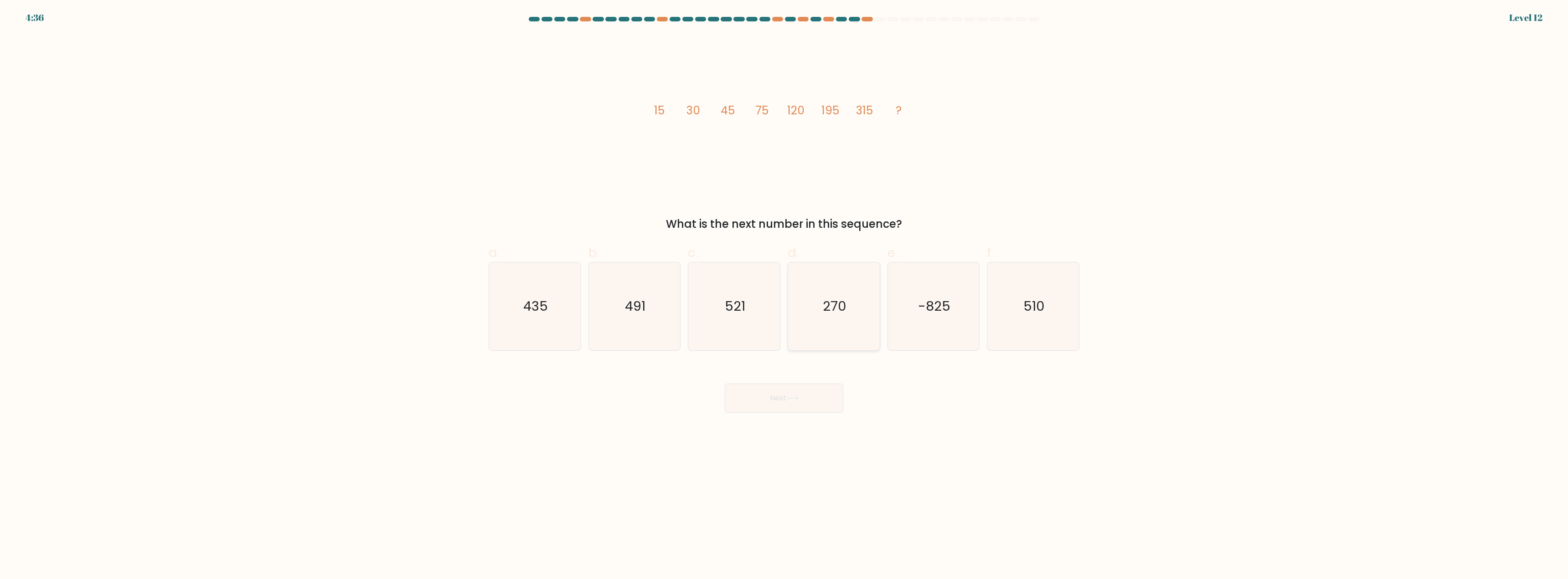
click at [830, 343] on icon "270" at bounding box center [834, 306] width 88 height 88
click at [785, 296] on input "d. 270" at bounding box center [784, 293] width 1 height 6
radio input "true"
click at [805, 429] on body "4:36 Level 12" at bounding box center [784, 290] width 1568 height 579
click at [807, 406] on button "Next" at bounding box center [784, 398] width 118 height 29
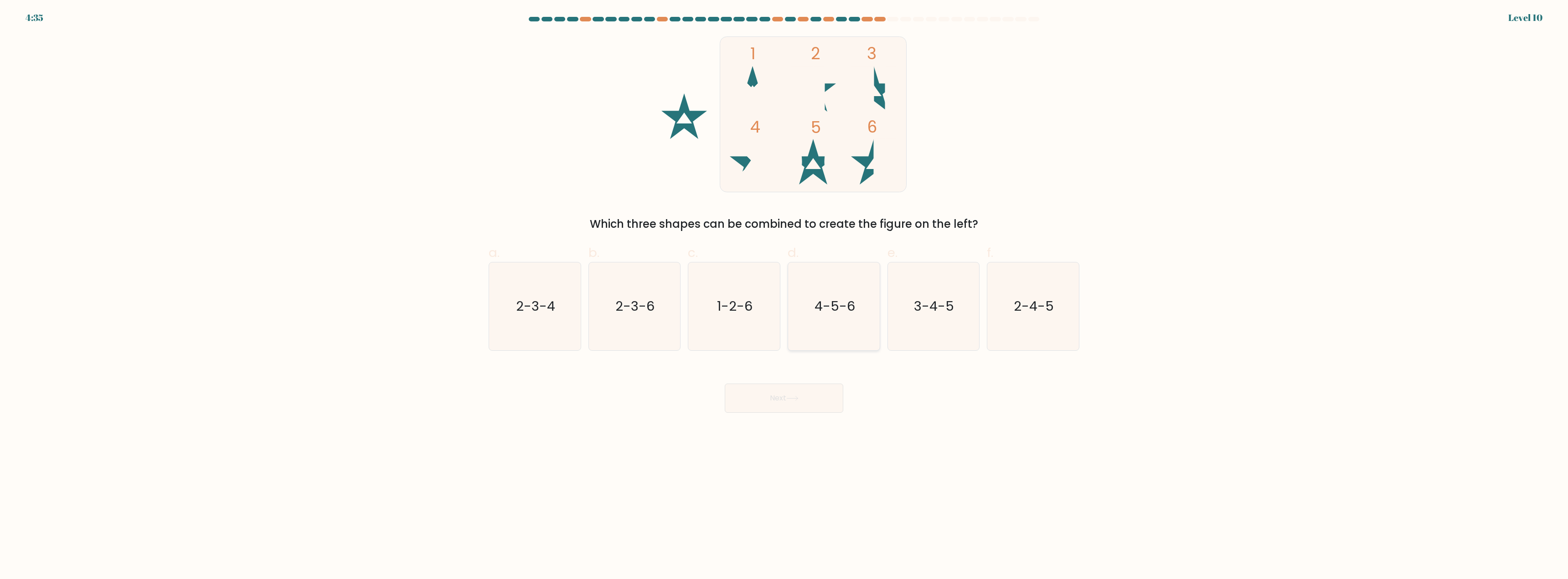
click at [829, 337] on icon "4-5-6" at bounding box center [834, 306] width 88 height 88
click at [785, 296] on input "d. 4-5-6" at bounding box center [784, 293] width 1 height 6
radio input "true"
click at [808, 399] on button "Next" at bounding box center [784, 398] width 118 height 29
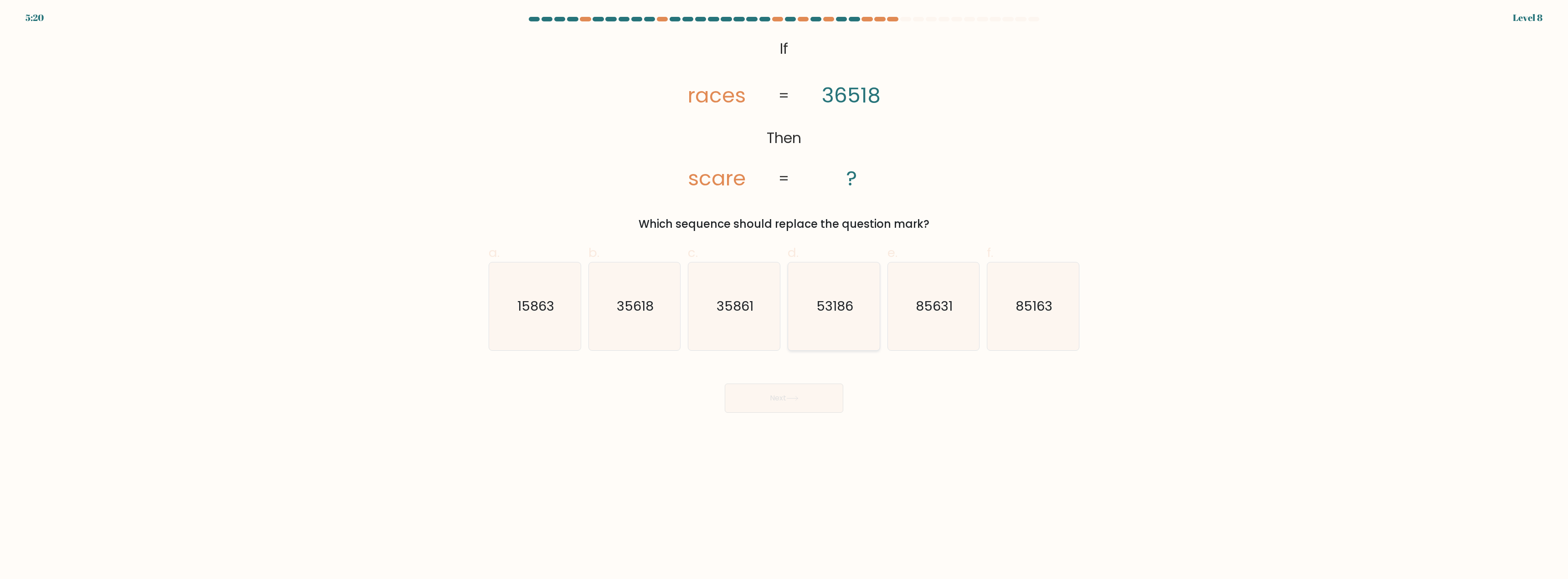
click at [829, 318] on icon "53186" at bounding box center [834, 306] width 88 height 88
click at [785, 296] on input "d. 53186" at bounding box center [784, 293] width 1 height 6
radio input "true"
click at [804, 389] on button "Next" at bounding box center [784, 398] width 118 height 29
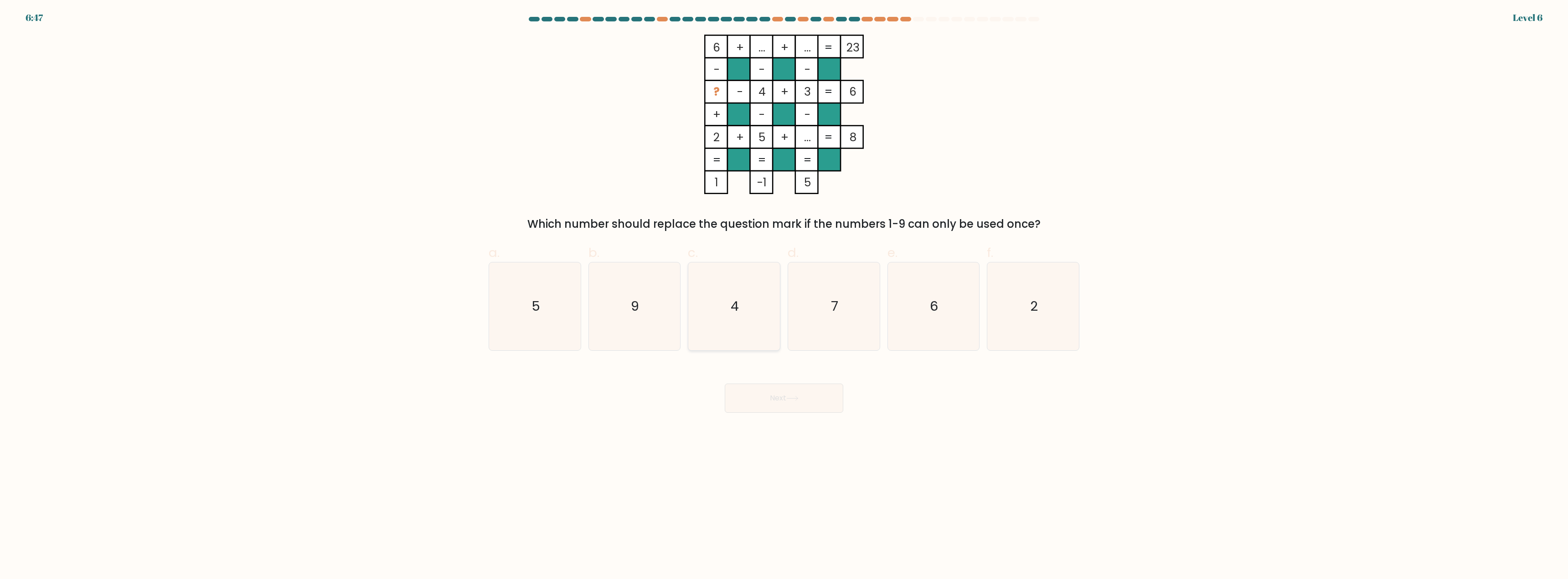
click at [735, 325] on icon "4" at bounding box center [734, 306] width 88 height 88
click at [784, 296] on input "c. 4" at bounding box center [784, 293] width 1 height 6
radio input "true"
click at [759, 396] on button "Next" at bounding box center [784, 398] width 118 height 29
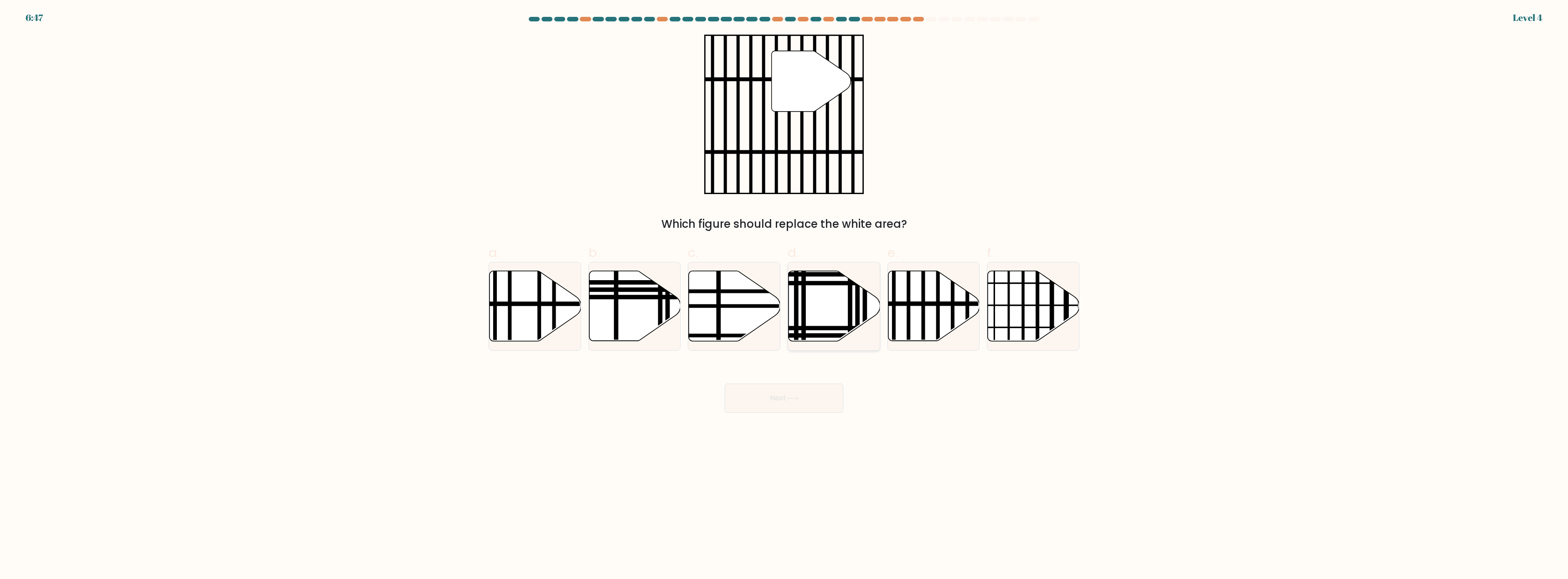
click at [850, 307] on line at bounding box center [850, 270] width 0 height 185
click at [785, 296] on input "d." at bounding box center [784, 293] width 1 height 6
radio input "true"
click at [798, 424] on body "7:31 Level 4" at bounding box center [784, 290] width 1568 height 579
click at [797, 412] on button "Next" at bounding box center [784, 398] width 118 height 29
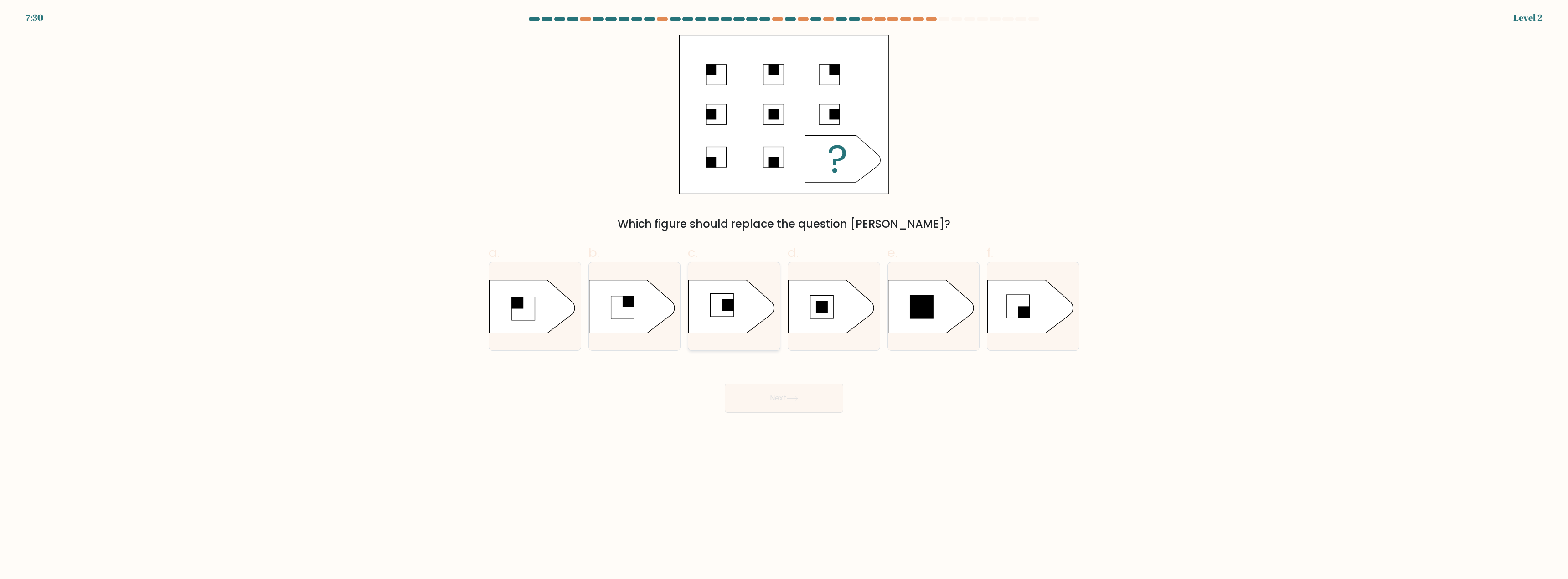
click at [750, 325] on icon at bounding box center [731, 306] width 86 height 53
click at [784, 296] on input "c." at bounding box center [784, 293] width 1 height 6
radio input "true"
click at [762, 400] on button "Next" at bounding box center [784, 398] width 118 height 29
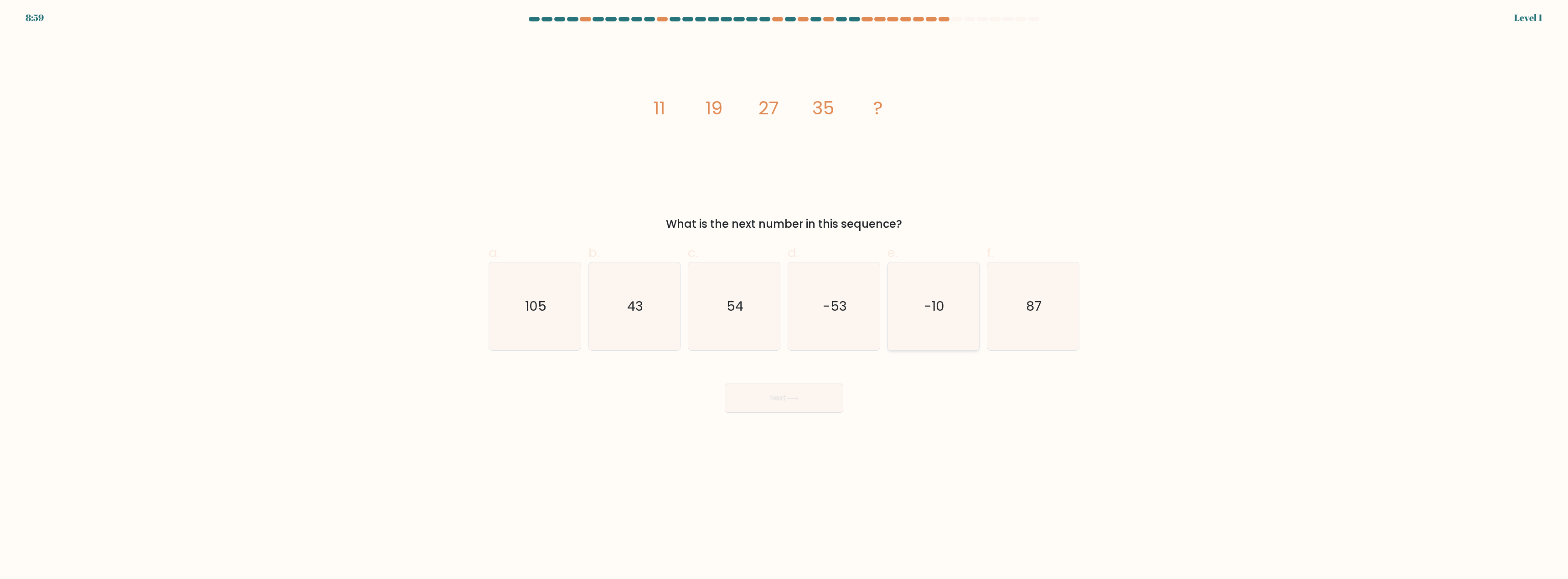
click at [939, 293] on icon "-10" at bounding box center [933, 306] width 88 height 88
click at [785, 293] on input "e. -10" at bounding box center [784, 293] width 1 height 6
radio input "true"
click at [802, 409] on button "Next" at bounding box center [784, 398] width 118 height 29
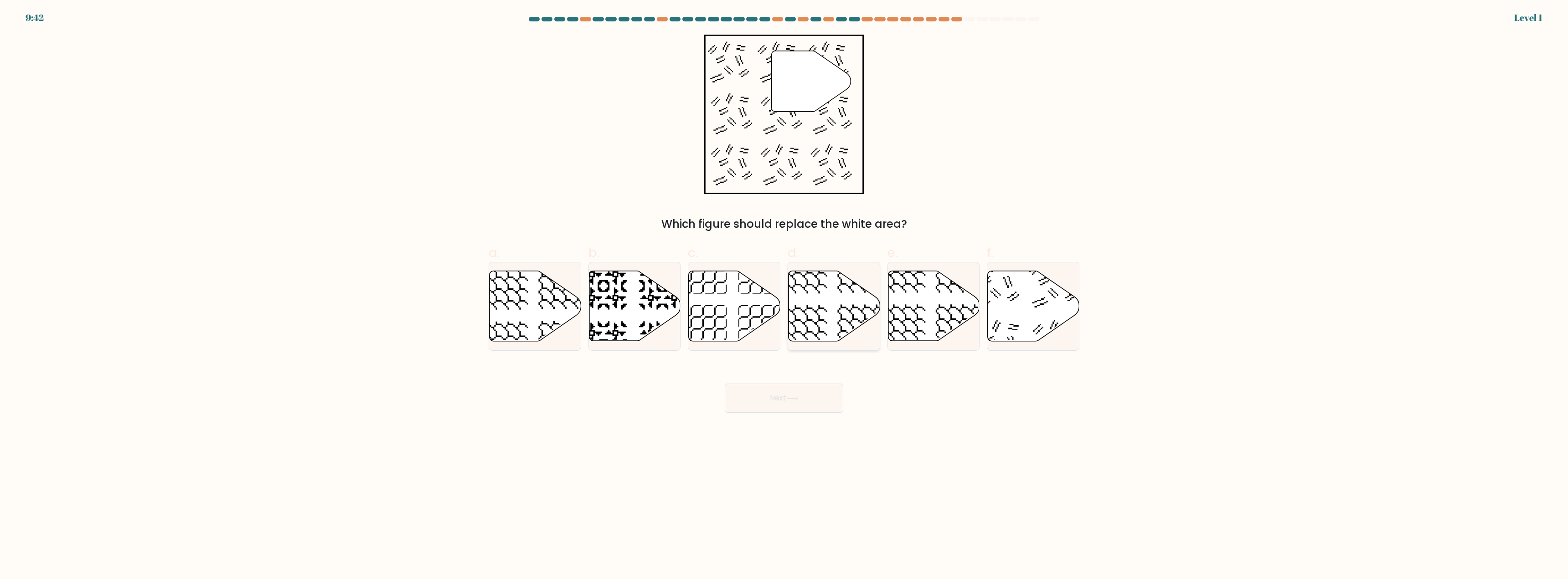
click at [830, 310] on icon at bounding box center [834, 306] width 92 height 70
click at [785, 296] on input "d." at bounding box center [784, 293] width 1 height 6
radio input "true"
click at [813, 406] on button "Next" at bounding box center [784, 398] width 118 height 29
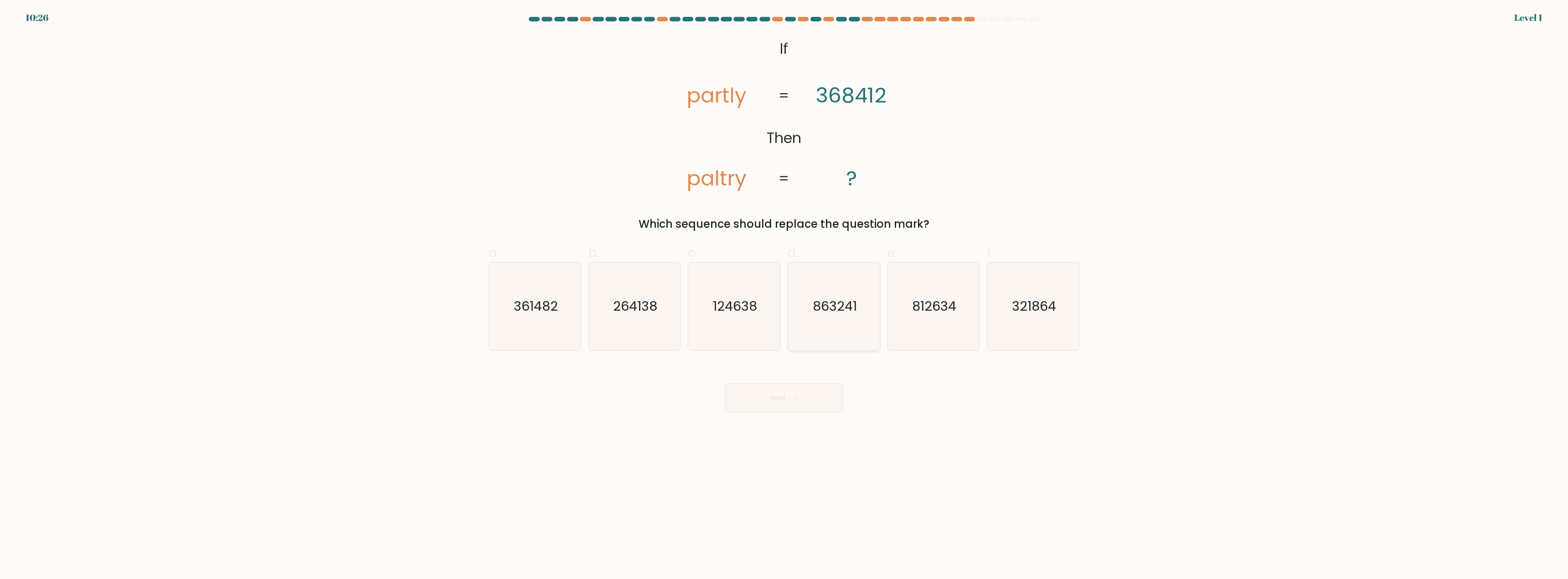
click at [832, 313] on text "863241" at bounding box center [835, 307] width 44 height 18
click at [785, 296] on input "d. 863241" at bounding box center [784, 293] width 1 height 6
radio input "true"
click at [822, 405] on button "Next" at bounding box center [784, 398] width 118 height 29
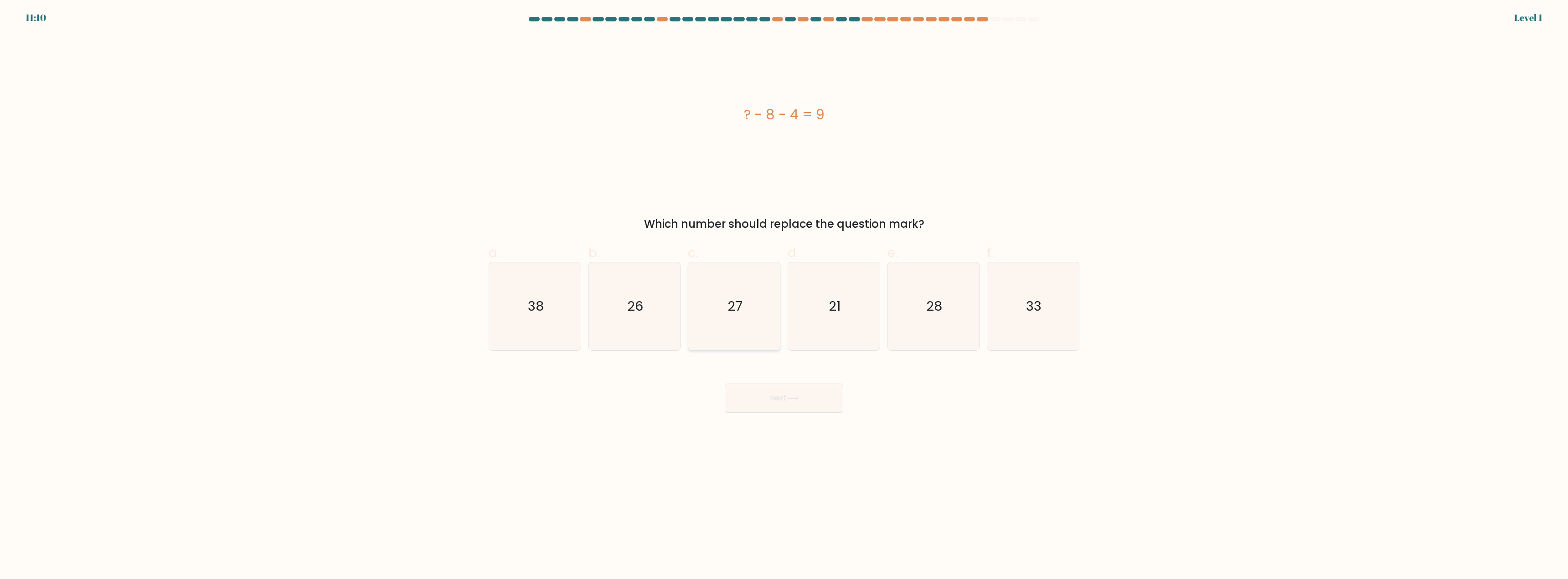
click at [695, 306] on icon "27" at bounding box center [734, 306] width 88 height 88
click at [784, 296] on input "c. 27" at bounding box center [784, 293] width 1 height 6
radio input "true"
click at [779, 400] on button "Next" at bounding box center [784, 398] width 118 height 29
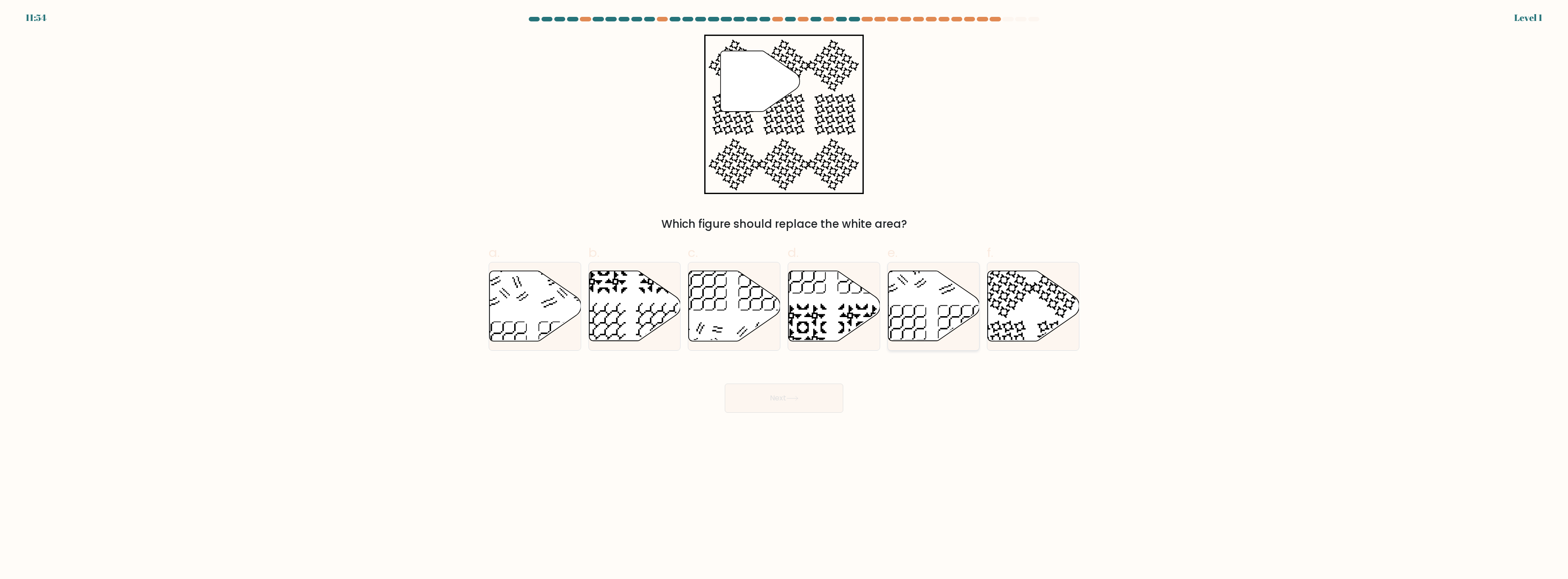
click at [915, 317] on icon at bounding box center [934, 306] width 92 height 70
click at [785, 296] on input "e." at bounding box center [784, 293] width 1 height 6
radio input "true"
click at [805, 397] on button "Next" at bounding box center [784, 398] width 118 height 29
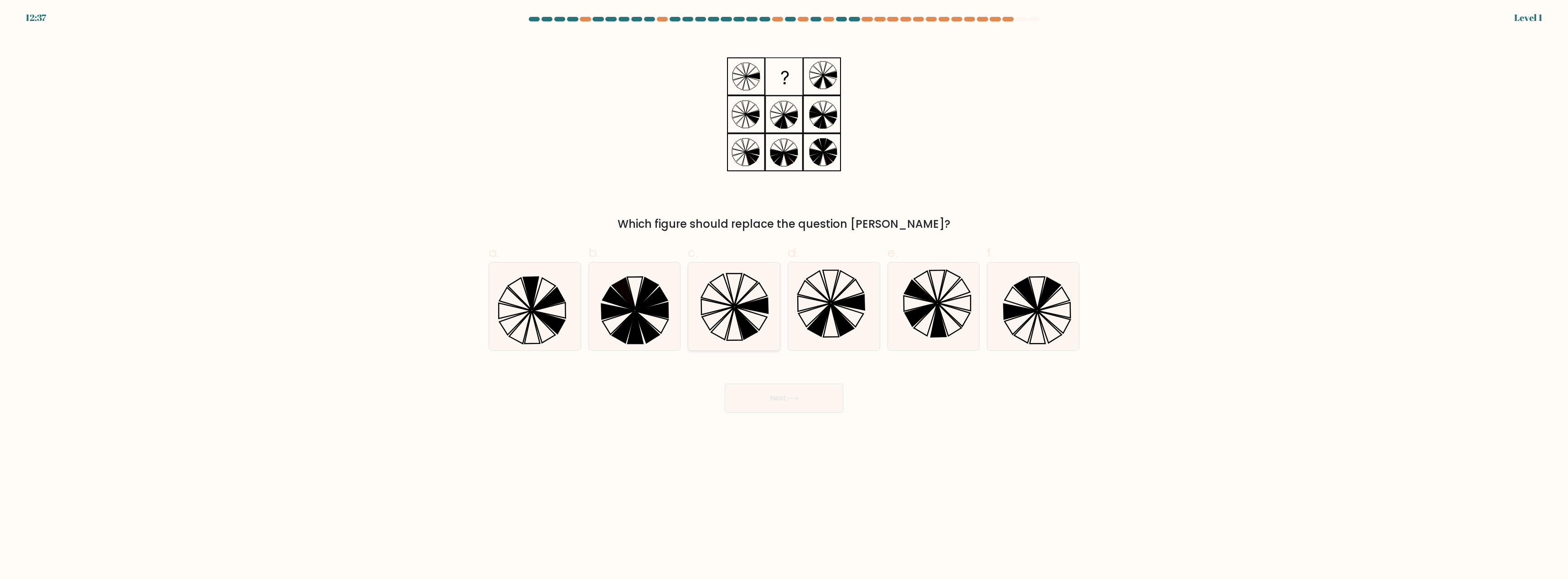
click at [766, 317] on icon at bounding box center [751, 319] width 32 height 23
click at [784, 296] on input "c." at bounding box center [784, 293] width 1 height 6
radio input "true"
click at [782, 396] on button "Next" at bounding box center [784, 398] width 118 height 29
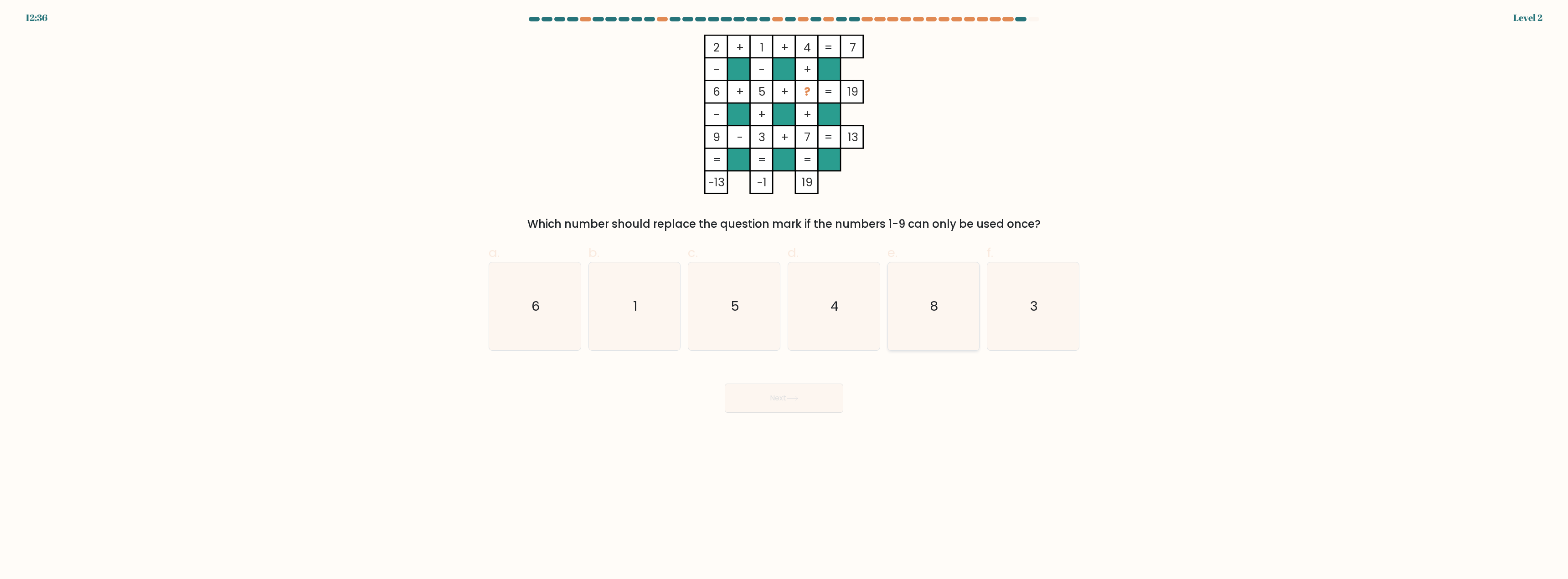
click at [907, 304] on icon "8" at bounding box center [933, 306] width 88 height 88
click at [785, 296] on input "e. 8" at bounding box center [784, 293] width 1 height 6
radio input "true"
click at [841, 367] on div "Next" at bounding box center [784, 387] width 602 height 51
click at [784, 416] on body "13:21 Level 2" at bounding box center [784, 290] width 1568 height 579
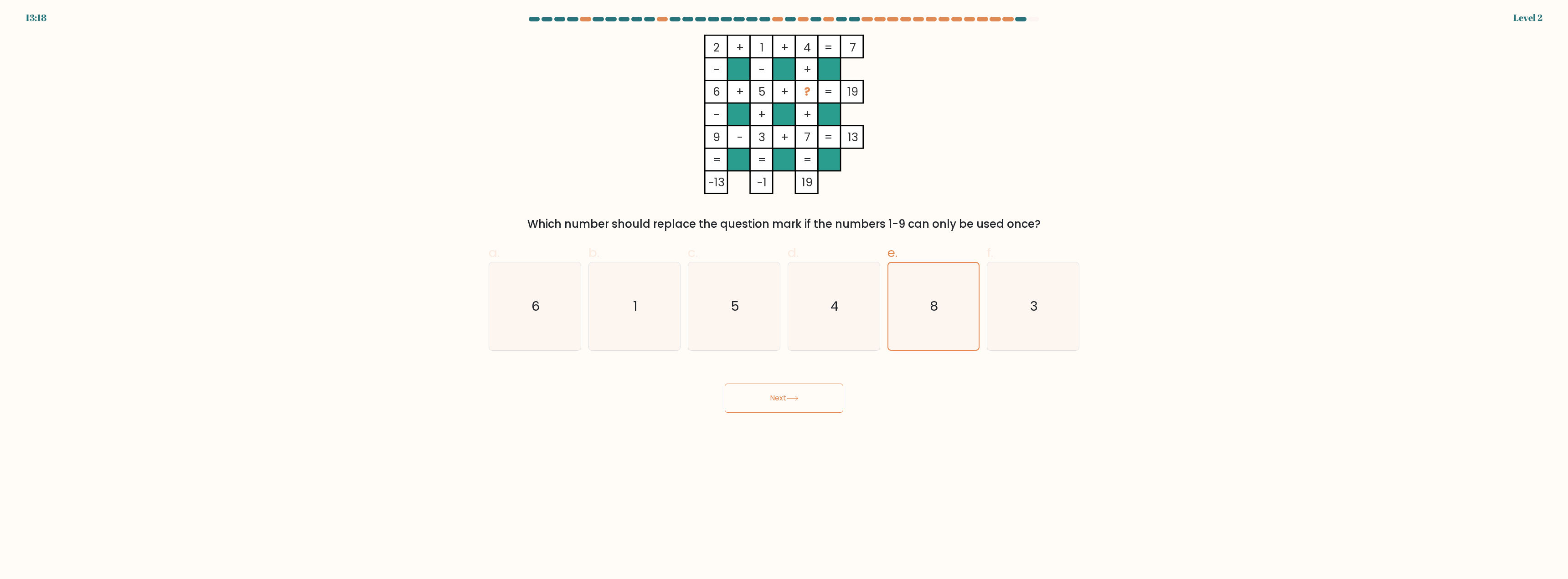
click at [789, 400] on button "Next" at bounding box center [784, 398] width 118 height 29
